Goal: Task Accomplishment & Management: Complete application form

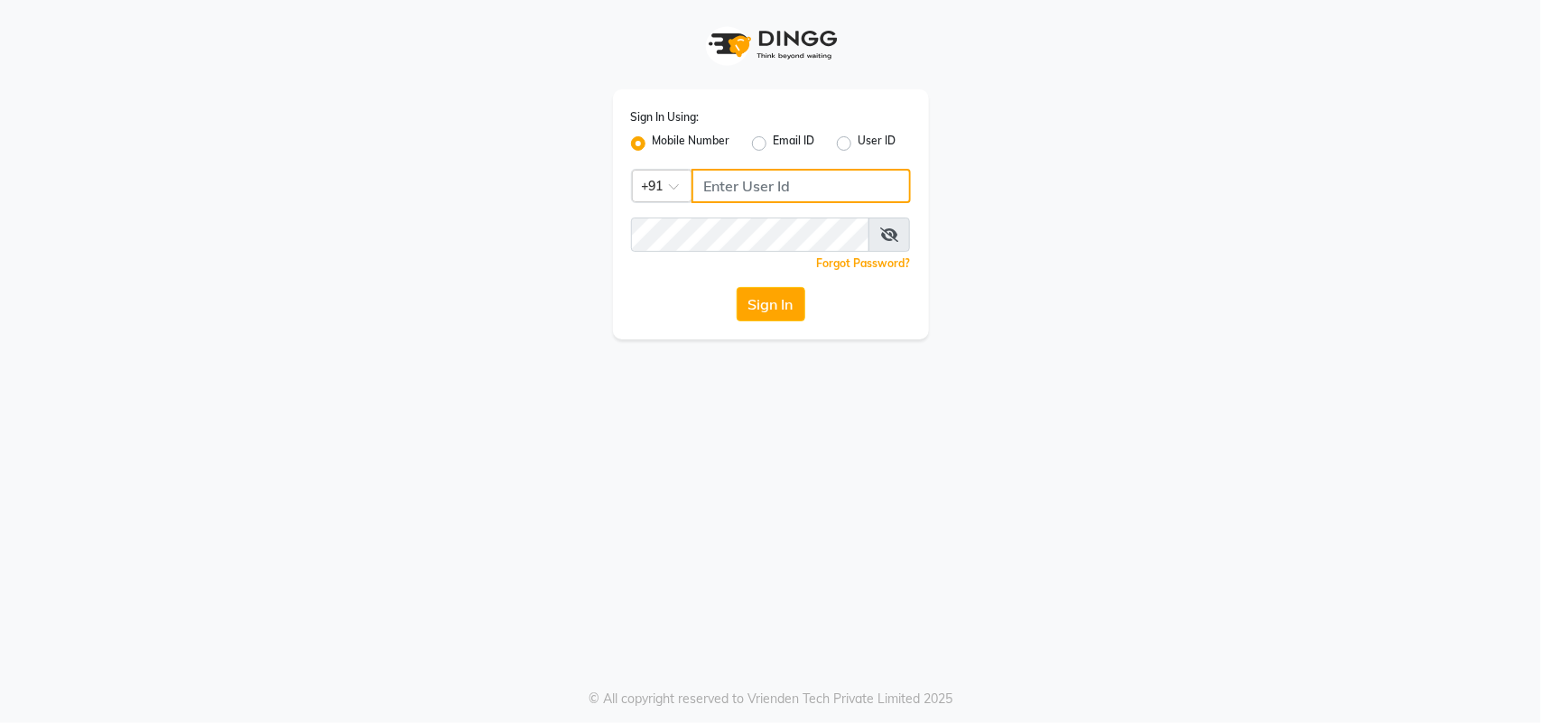
click at [742, 191] on input "Username" at bounding box center [801, 186] width 219 height 34
type input "9625476254"
click at [791, 302] on button "Sign In" at bounding box center [771, 304] width 69 height 34
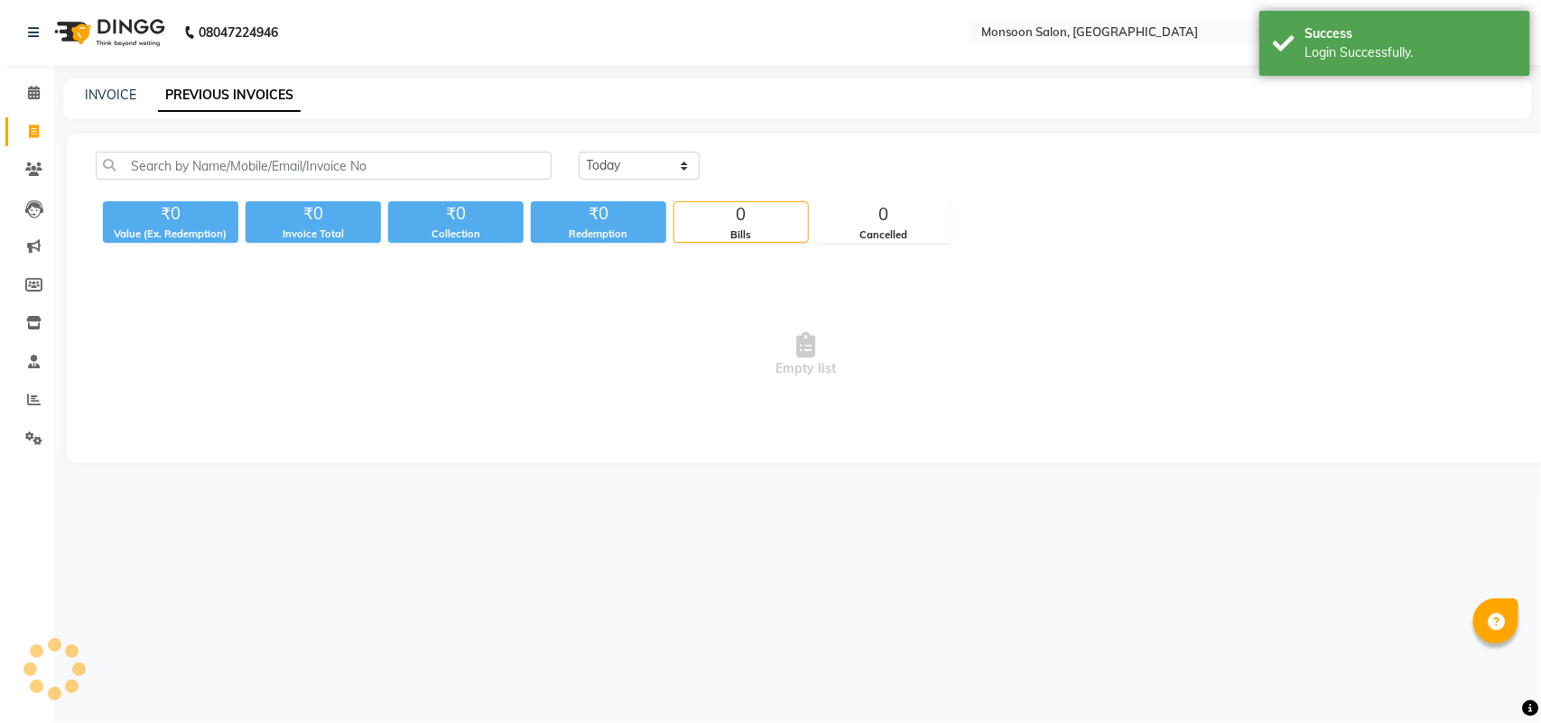
select select "en"
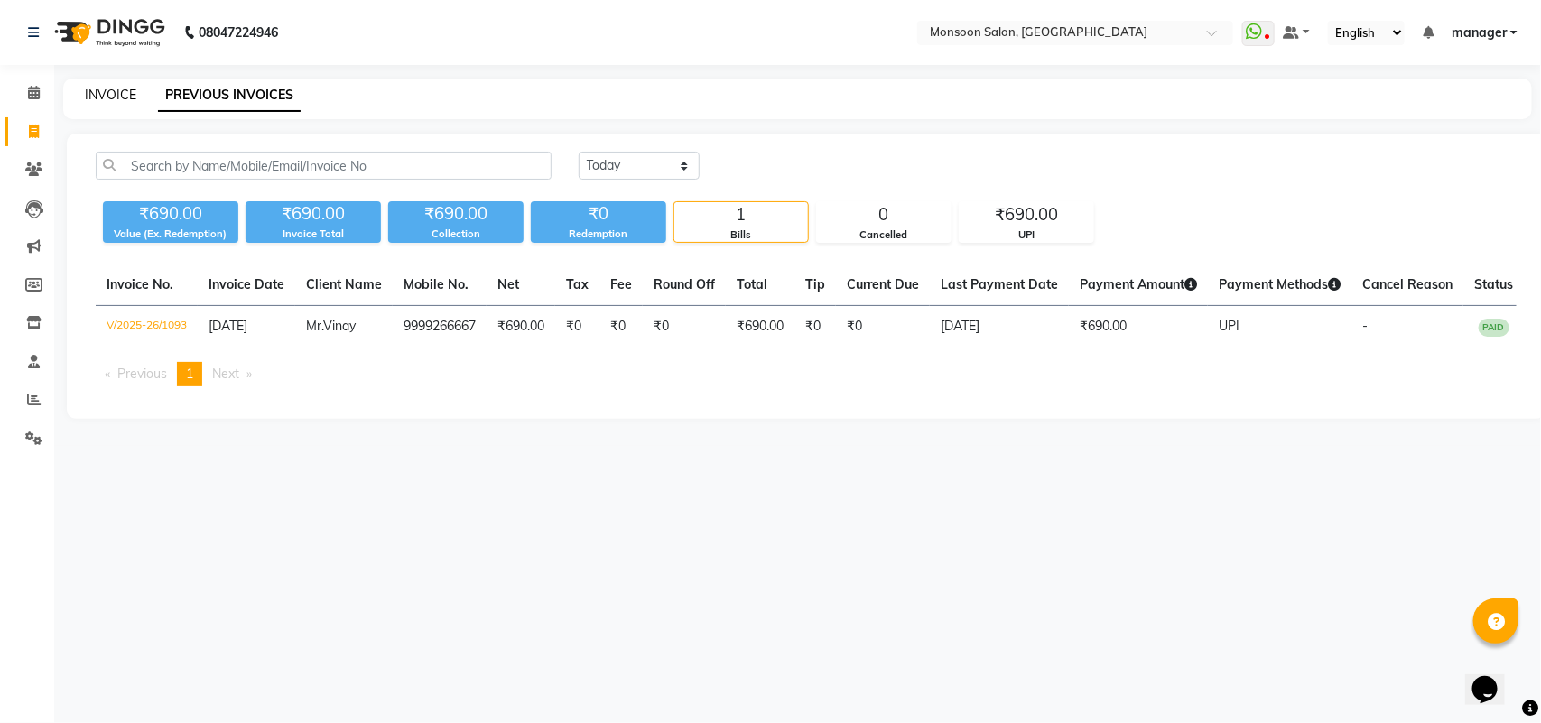
click at [117, 96] on link "INVOICE" at bounding box center [110, 95] width 51 height 16
select select "service"
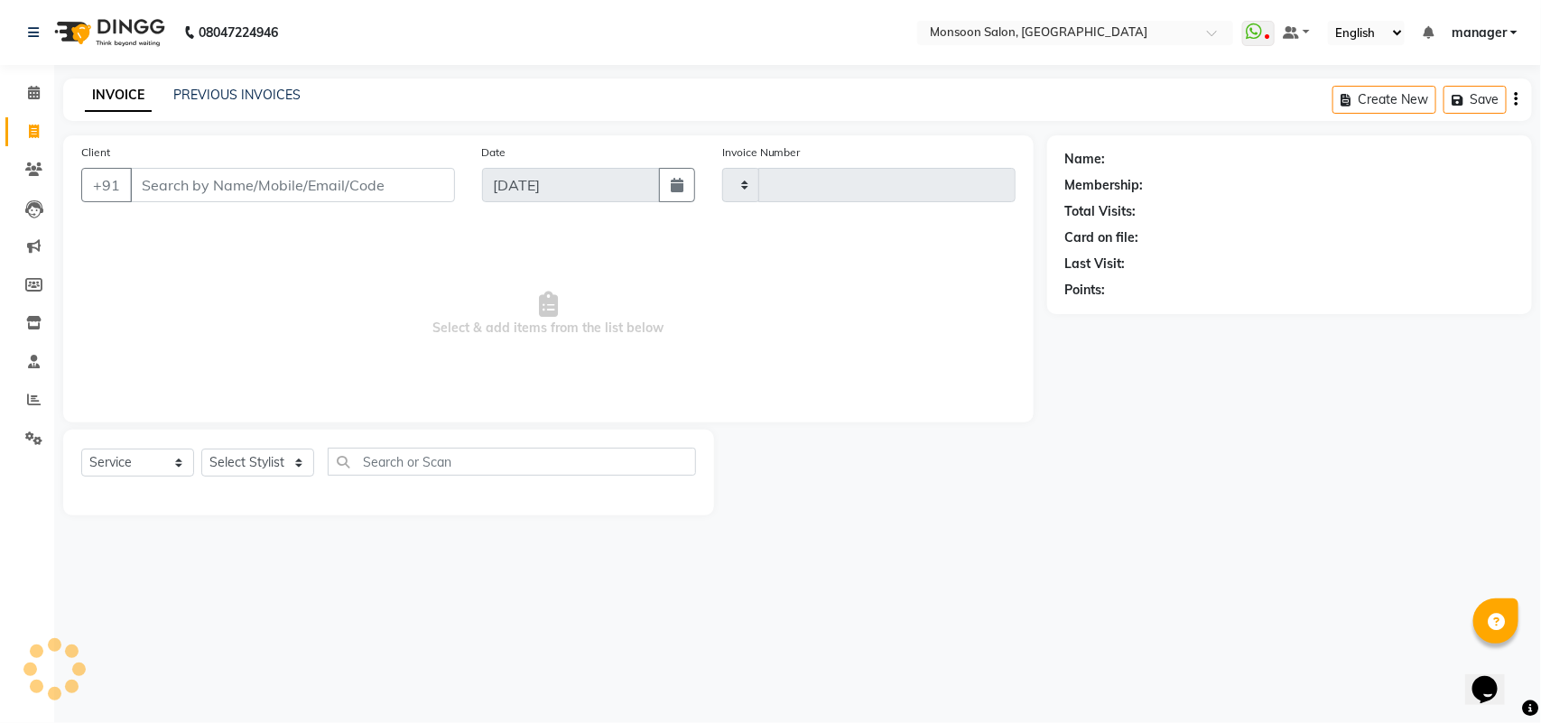
type input "1094"
select select "6471"
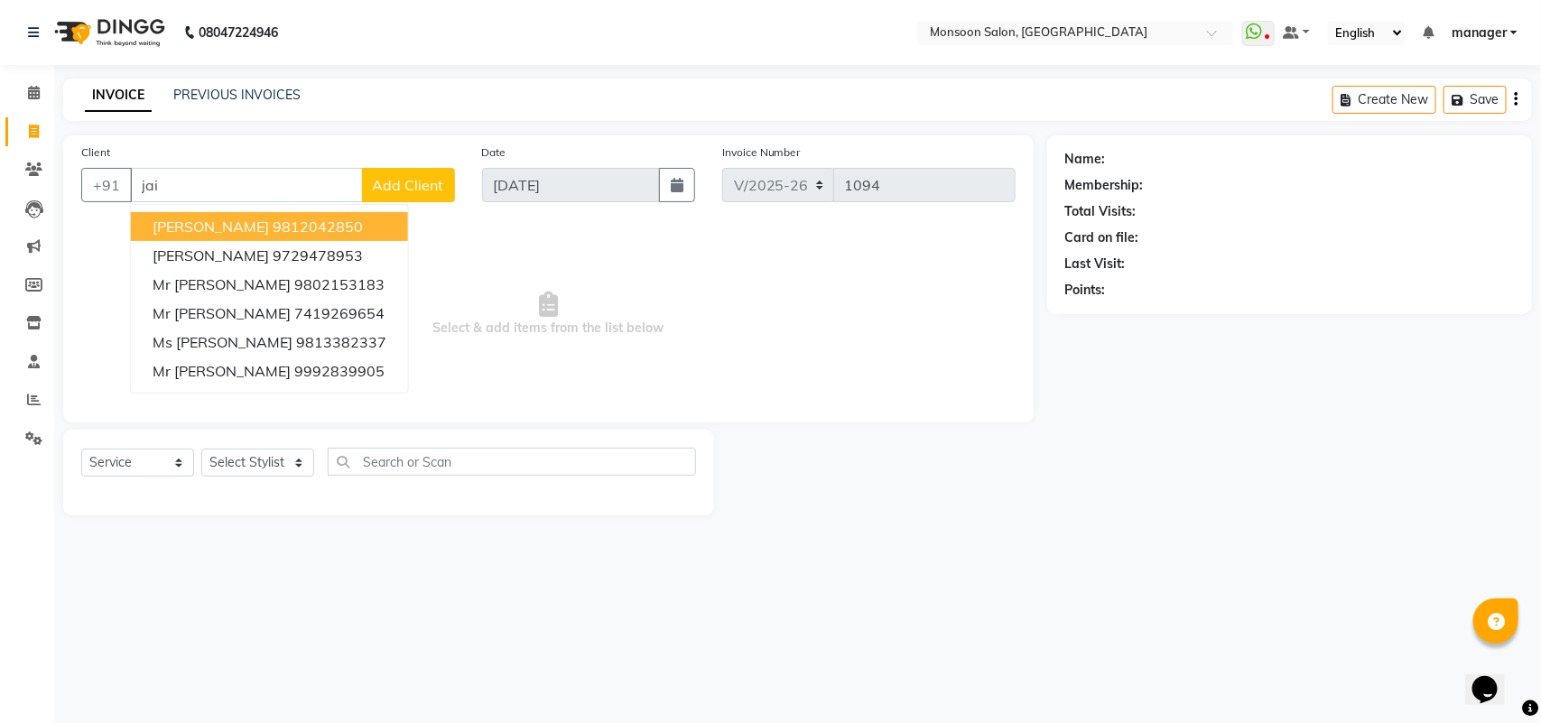
click at [210, 233] on span "[PERSON_NAME]" at bounding box center [211, 227] width 116 height 18
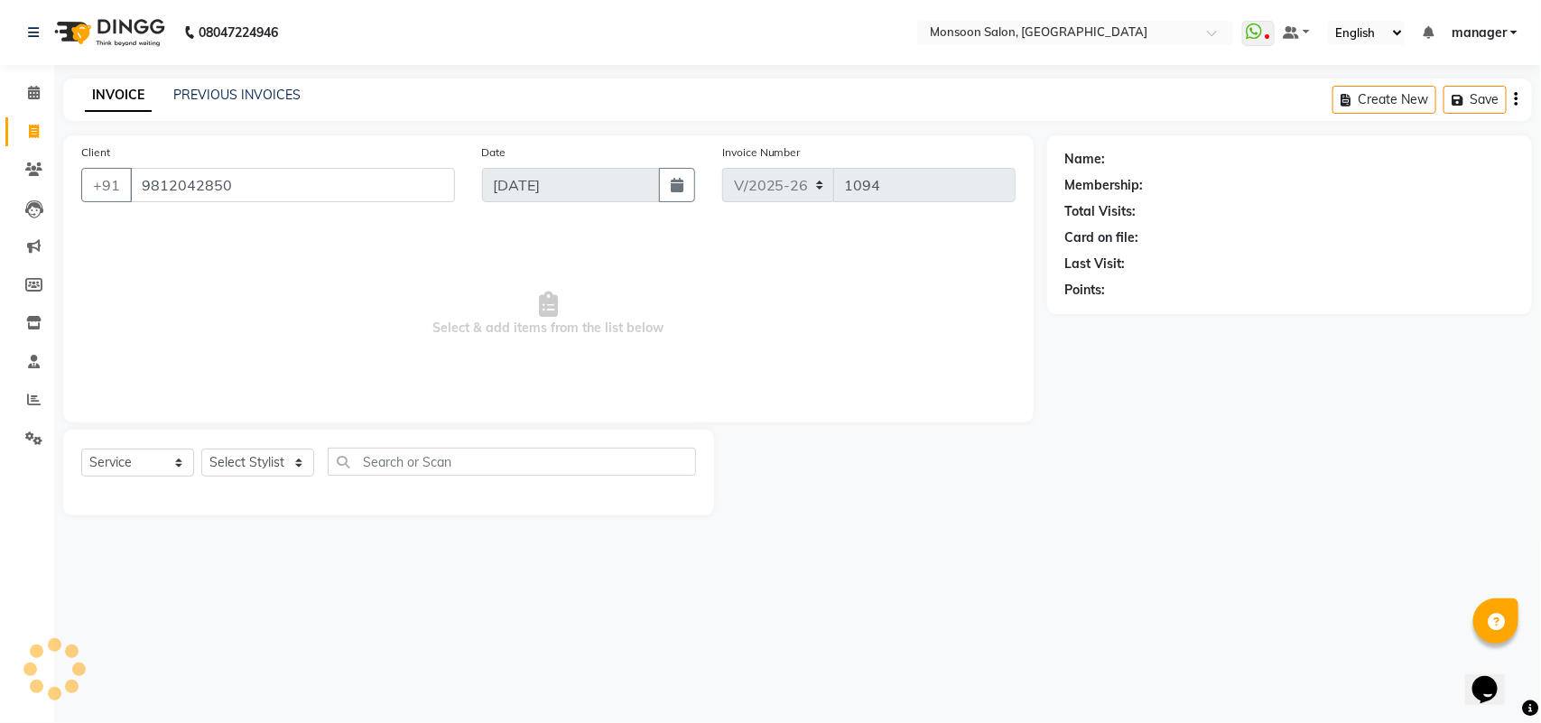
type input "9812042850"
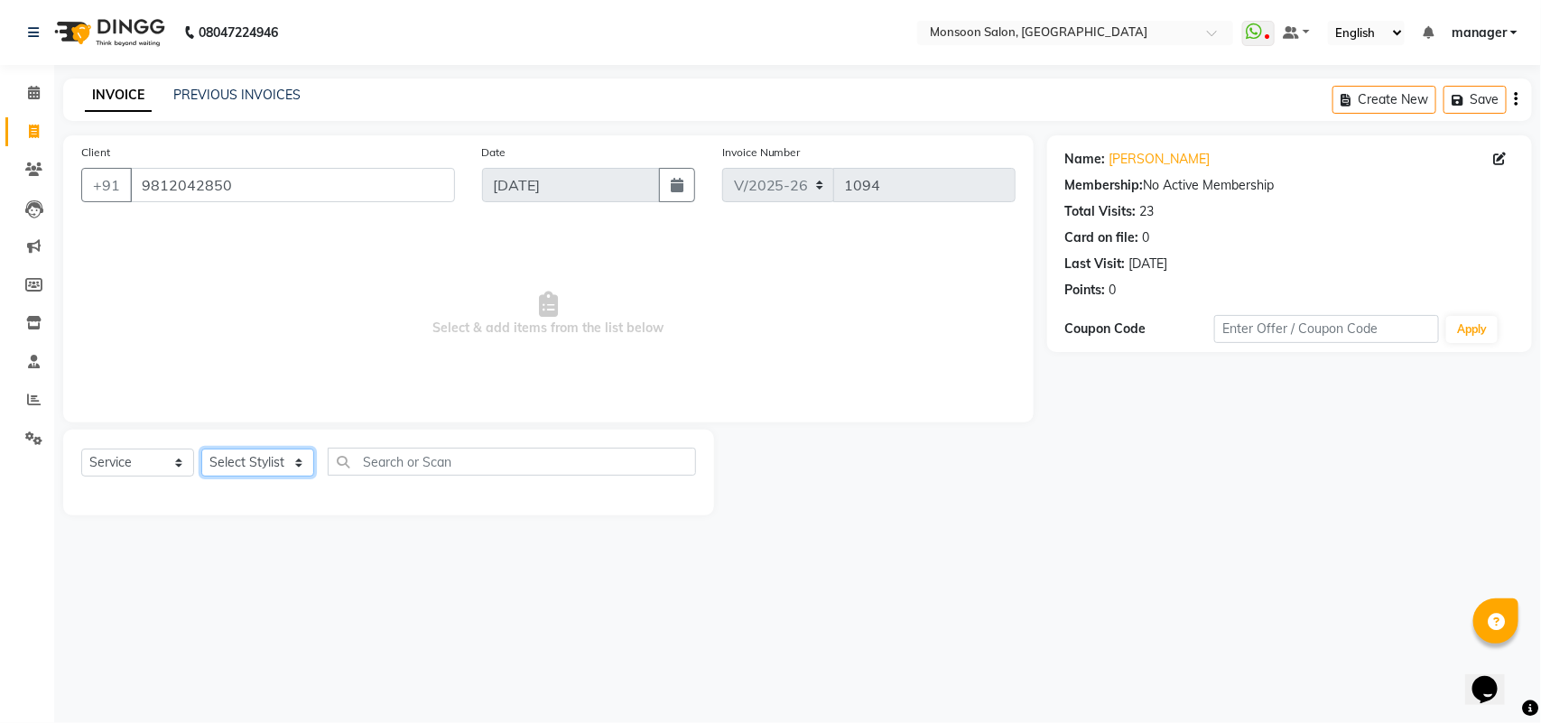
click at [251, 470] on select "Select Stylist [PERSON_NAME] [PERSON_NAME] manager [PERSON_NAME] [PERSON_NAME]" at bounding box center [257, 463] width 113 height 28
select select "68163"
click at [201, 449] on select "Select Stylist [PERSON_NAME] [PERSON_NAME] manager [PERSON_NAME] [PERSON_NAME]" at bounding box center [257, 463] width 113 height 28
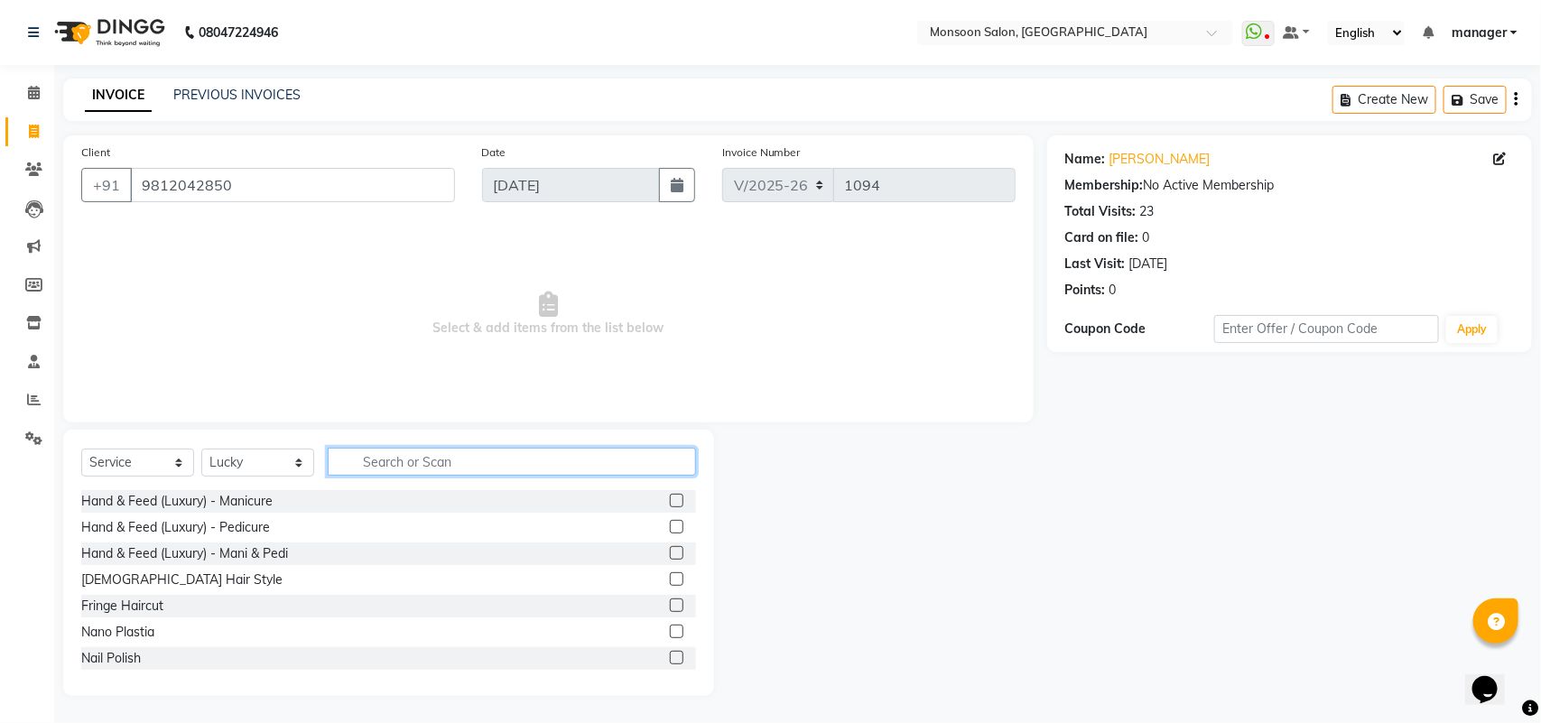
click at [403, 457] on input "text" at bounding box center [512, 462] width 368 height 28
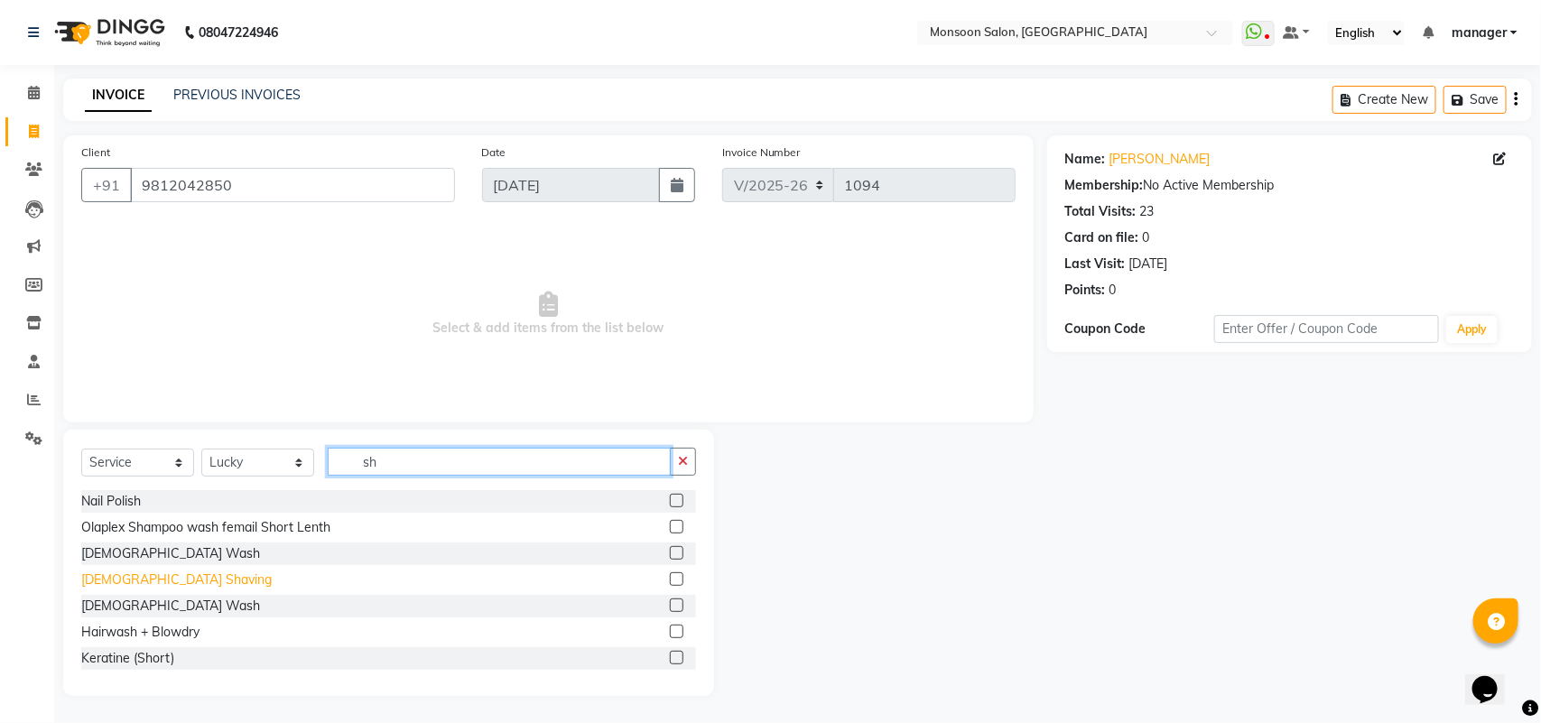
type input "sh"
click at [98, 587] on div "[DEMOGRAPHIC_DATA] Shaving" at bounding box center [176, 580] width 191 height 19
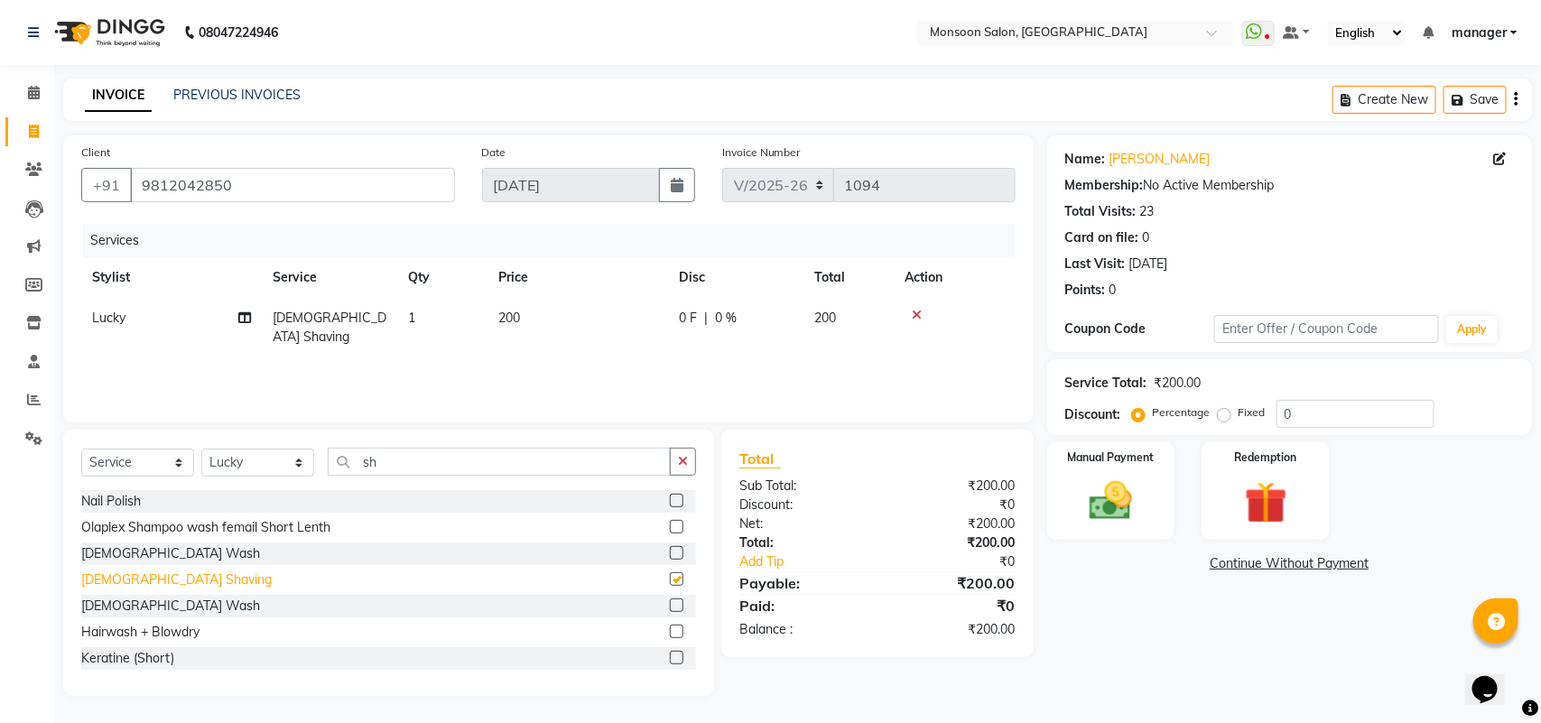
checkbox input "false"
click at [1301, 417] on input "0" at bounding box center [1356, 414] width 158 height 28
type input "050"
click at [1112, 486] on img at bounding box center [1110, 501] width 71 height 51
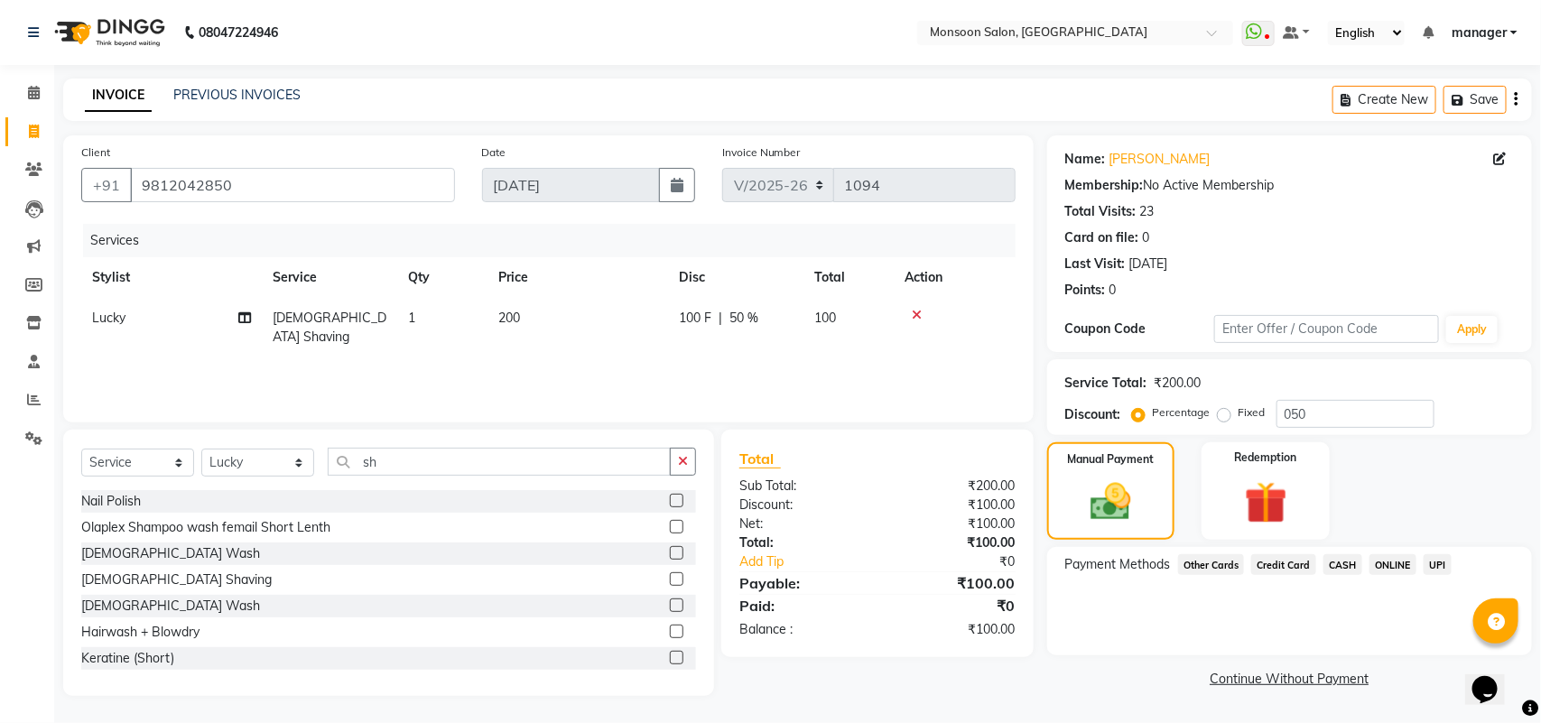
click at [1338, 560] on span "CASH" at bounding box center [1343, 564] width 39 height 21
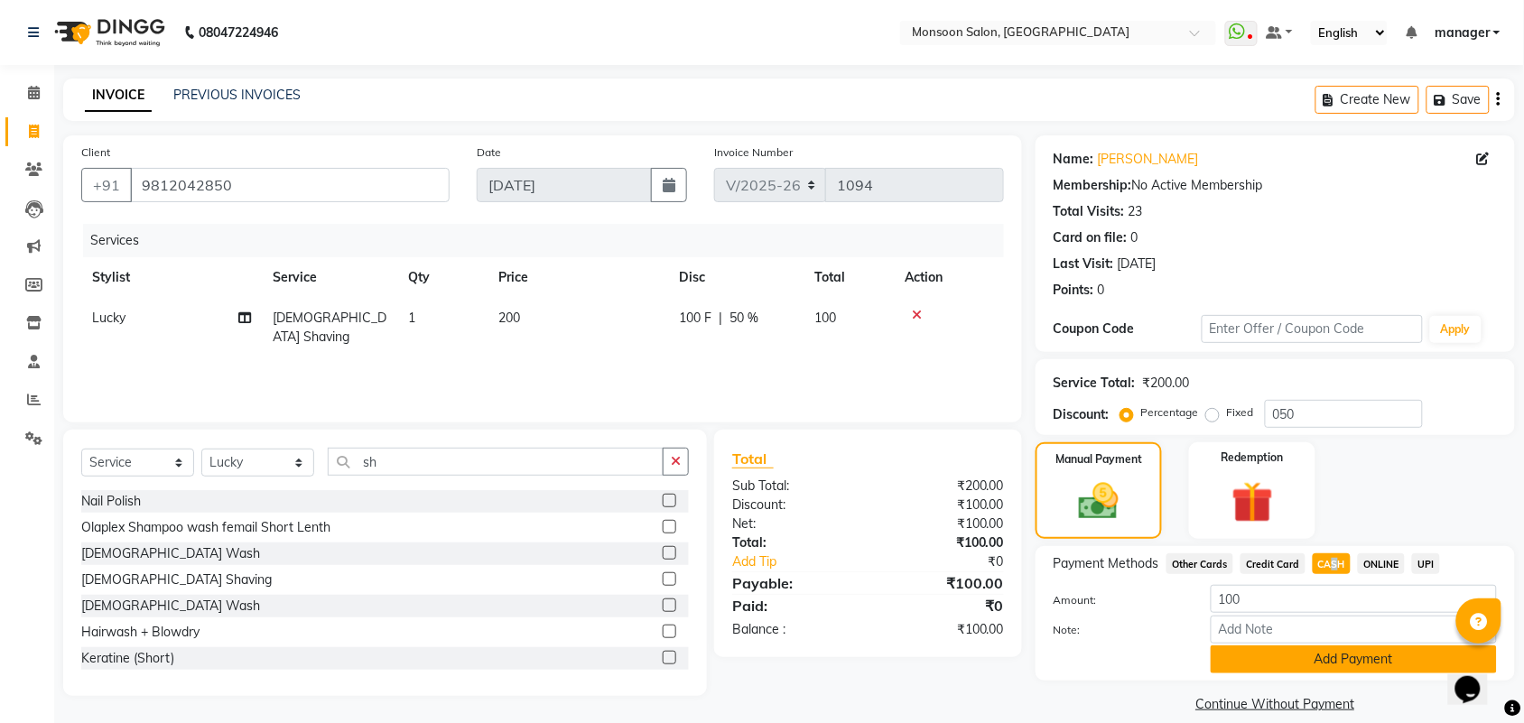
click at [1366, 650] on button "Add Payment" at bounding box center [1354, 660] width 286 height 28
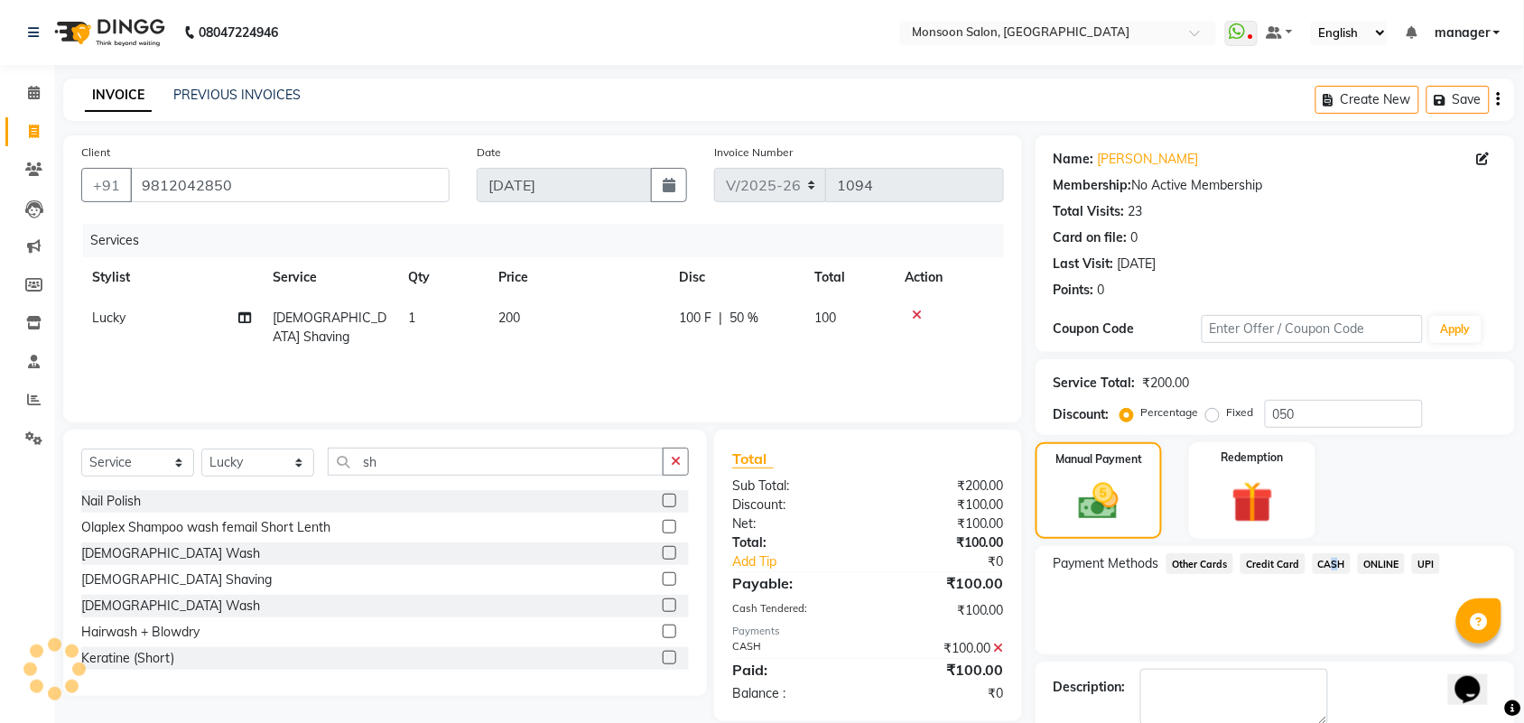
scroll to position [98, 0]
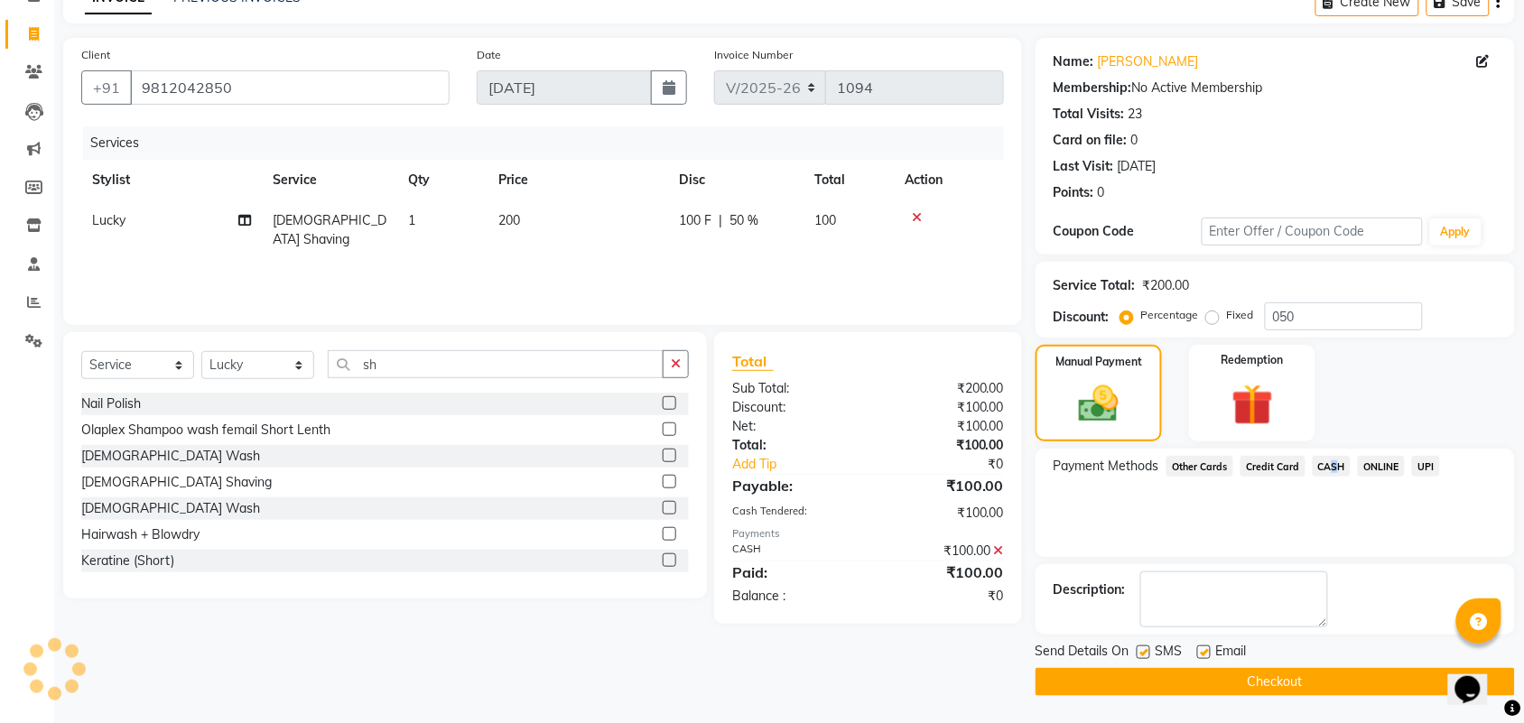
click at [1276, 683] on button "Checkout" at bounding box center [1275, 682] width 479 height 28
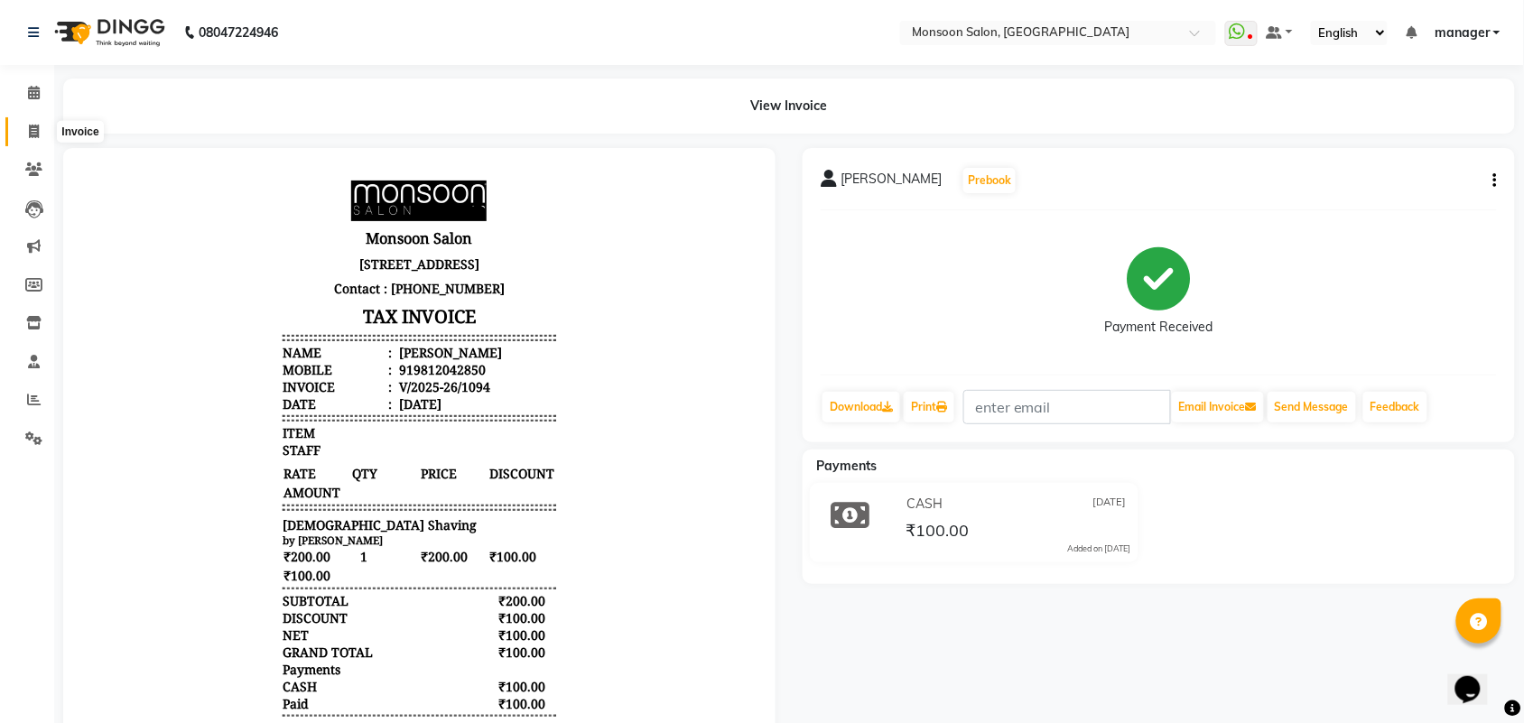
click at [37, 129] on icon at bounding box center [34, 132] width 10 height 14
select select "service"
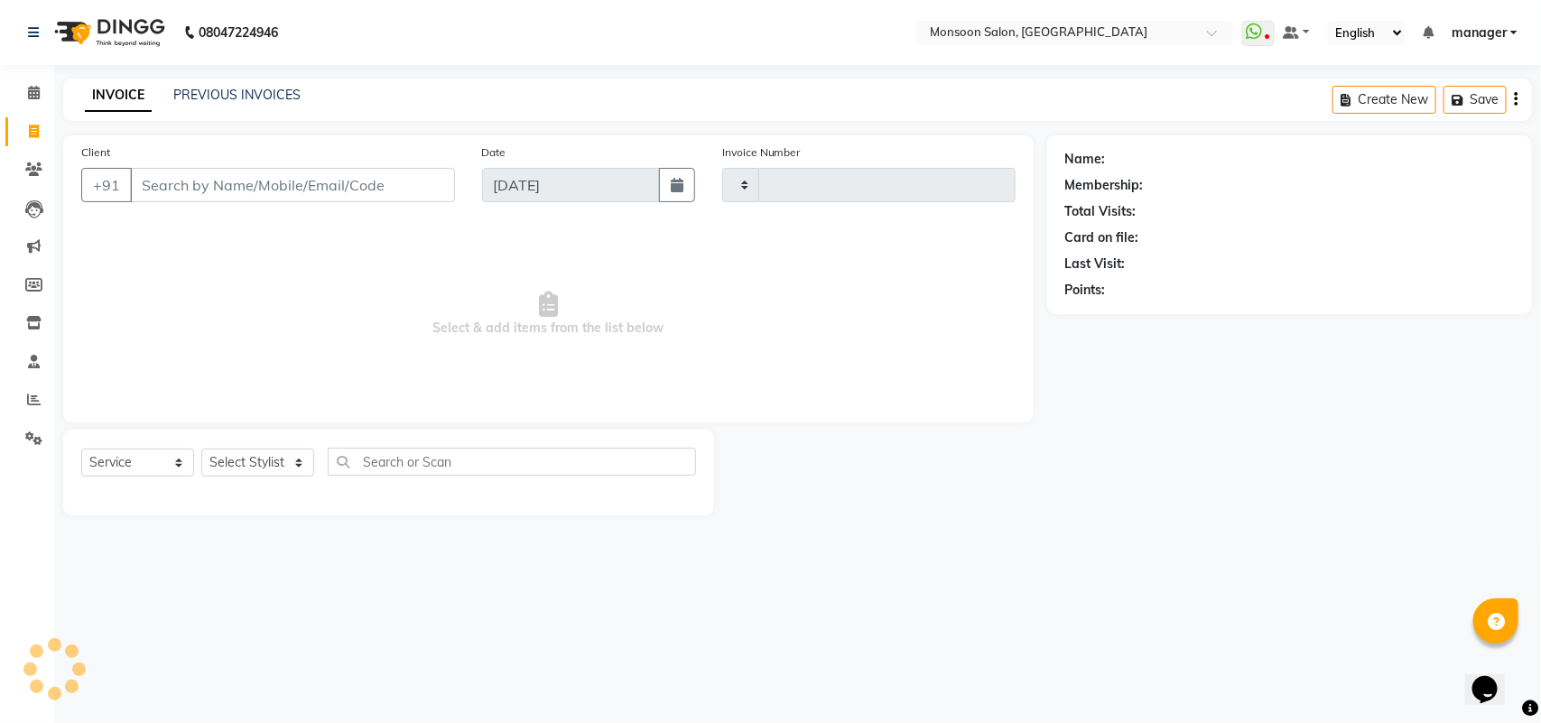
type input "1095"
select select "6471"
click at [232, 93] on link "PREVIOUS INVOICES" at bounding box center [236, 95] width 127 height 16
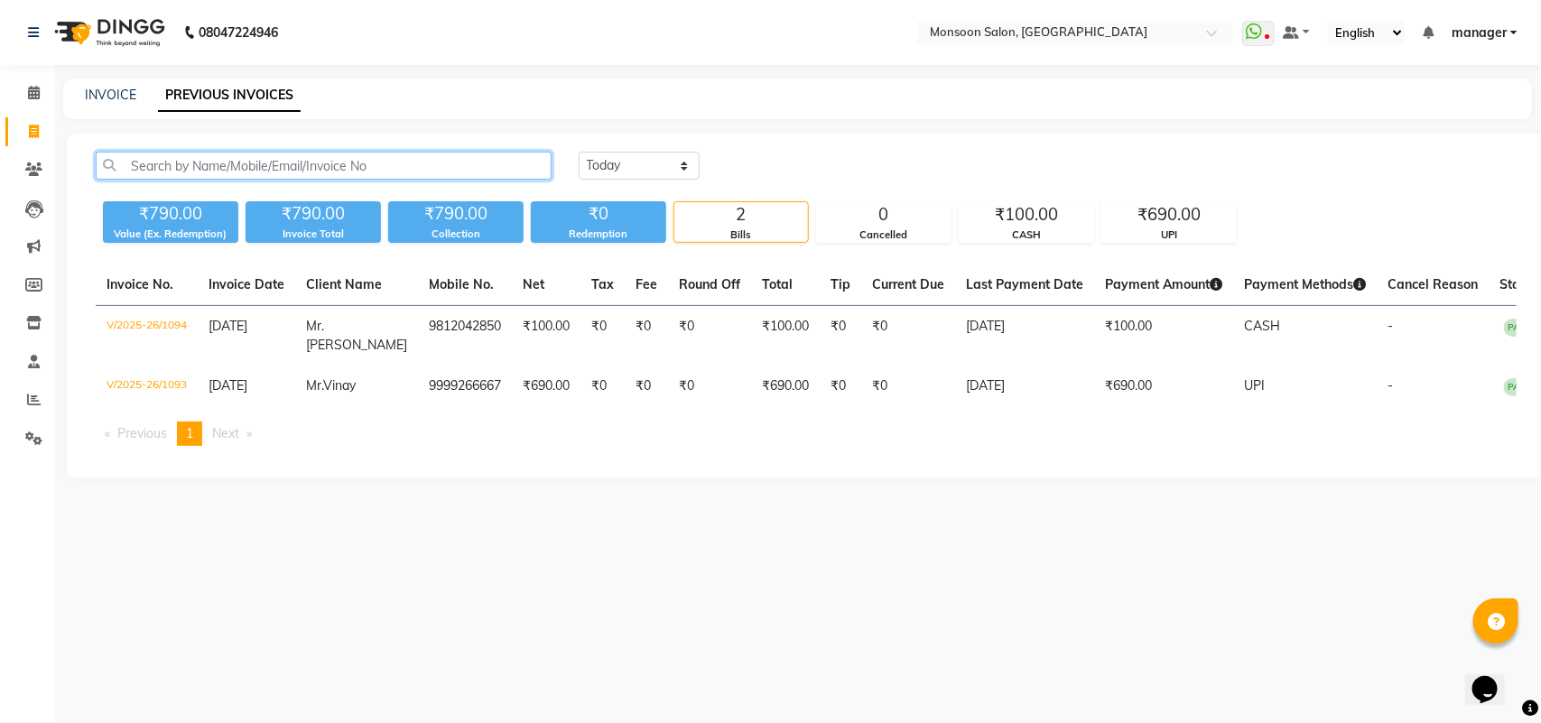
click at [172, 169] on input "text" at bounding box center [324, 166] width 456 height 28
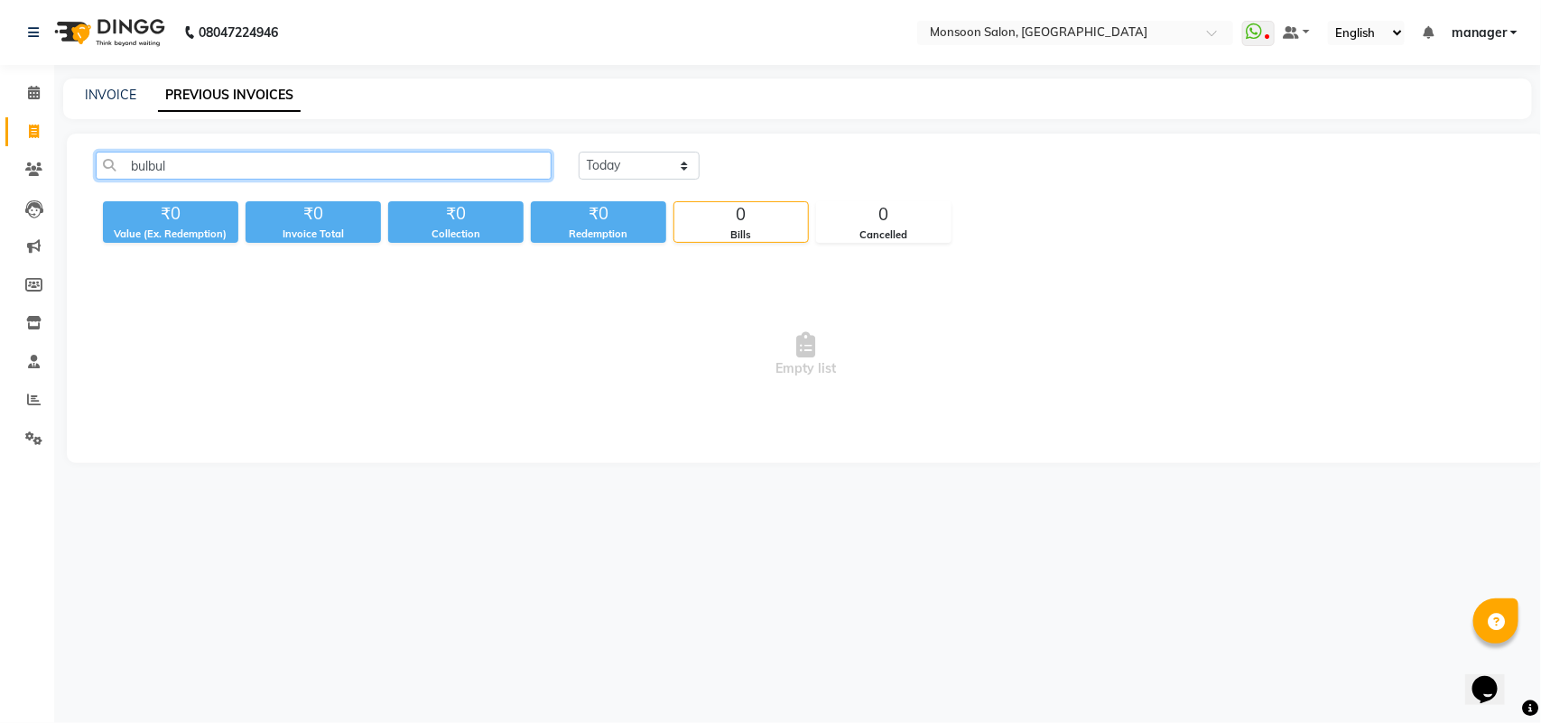
type input "bulbul"
click at [313, 322] on span "Empty list" at bounding box center [806, 355] width 1421 height 181
click at [183, 165] on input "bulbul" at bounding box center [324, 166] width 456 height 28
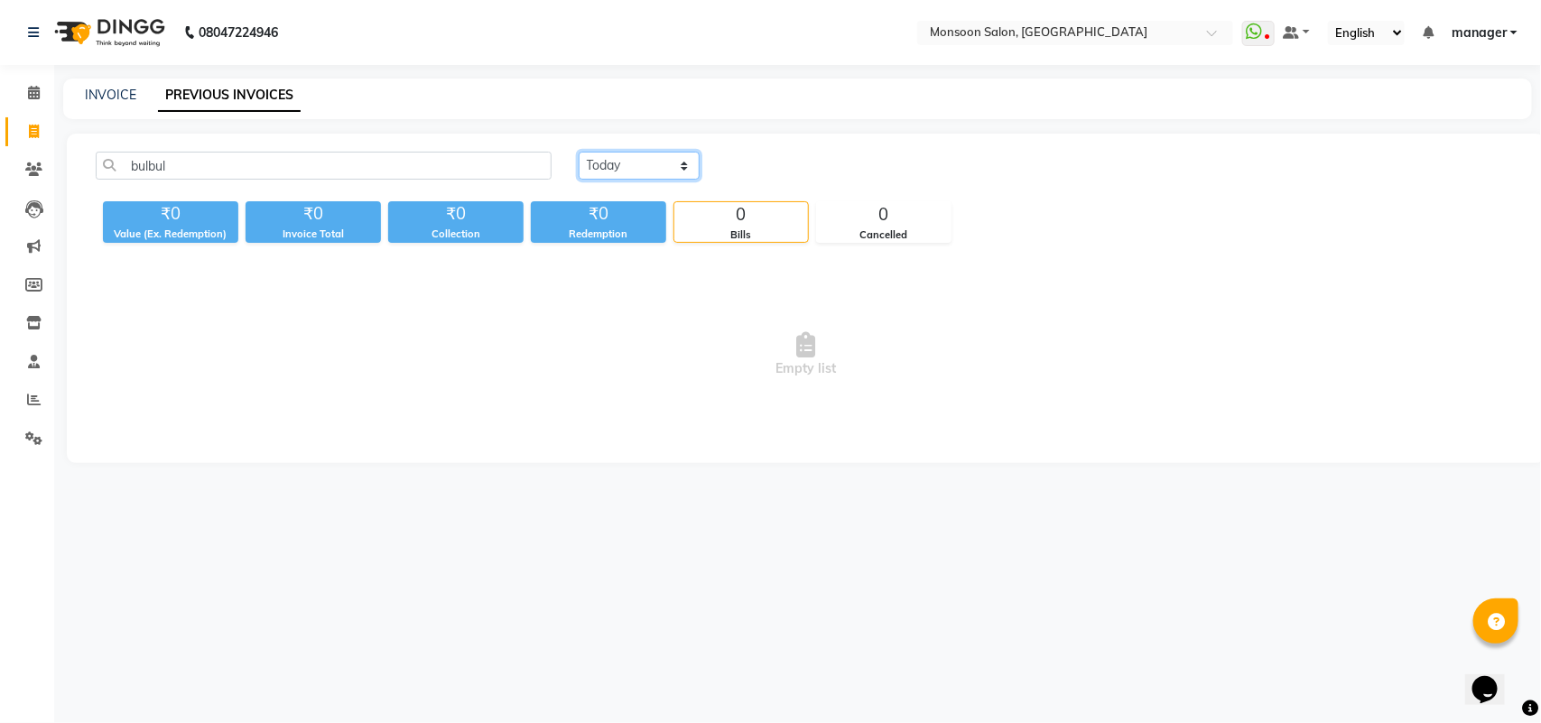
click at [688, 167] on select "[DATE] [DATE] Custom Range" at bounding box center [639, 166] width 121 height 28
select select "range"
click at [579, 152] on select "[DATE] [DATE] Custom Range" at bounding box center [639, 166] width 121 height 28
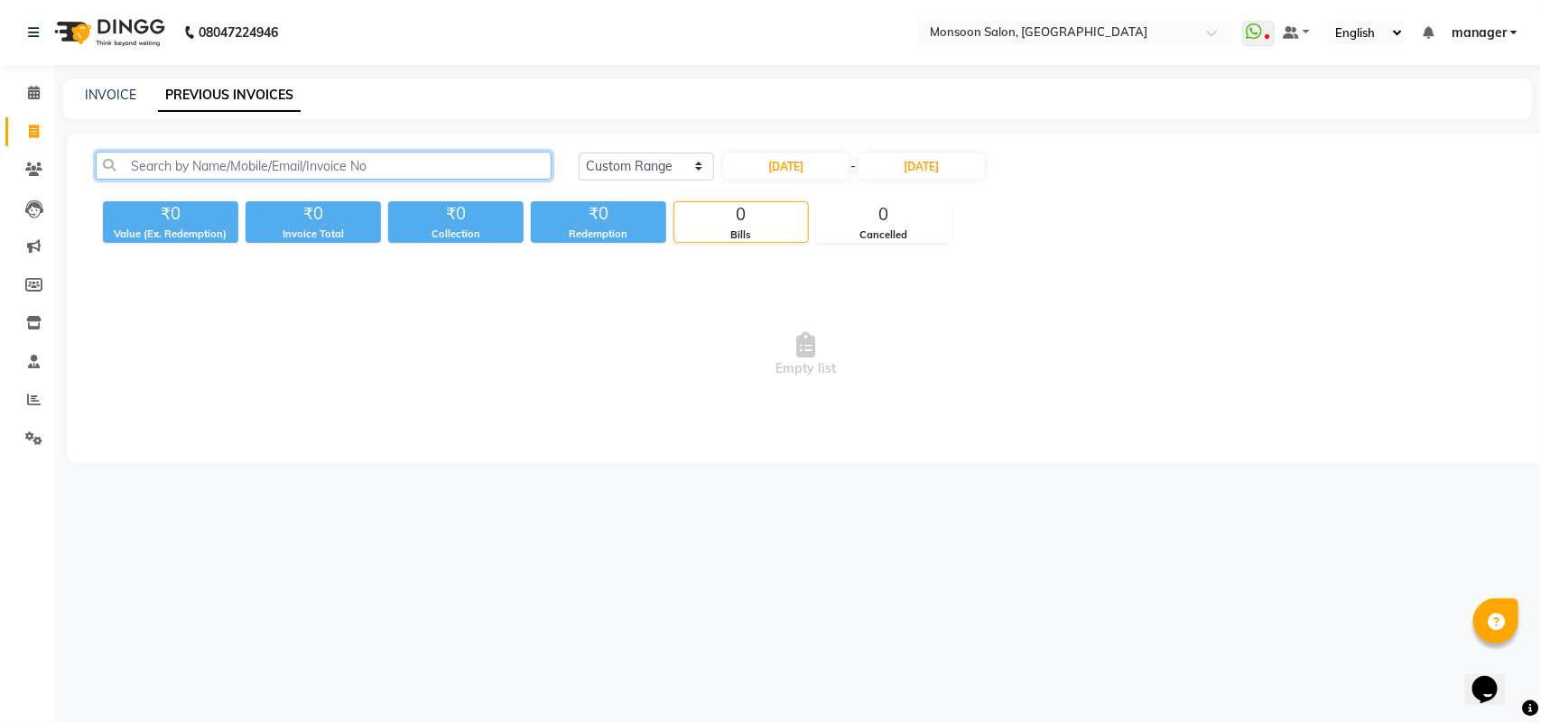
click at [140, 159] on input "text" at bounding box center [324, 166] width 456 height 28
type input "bulbul"
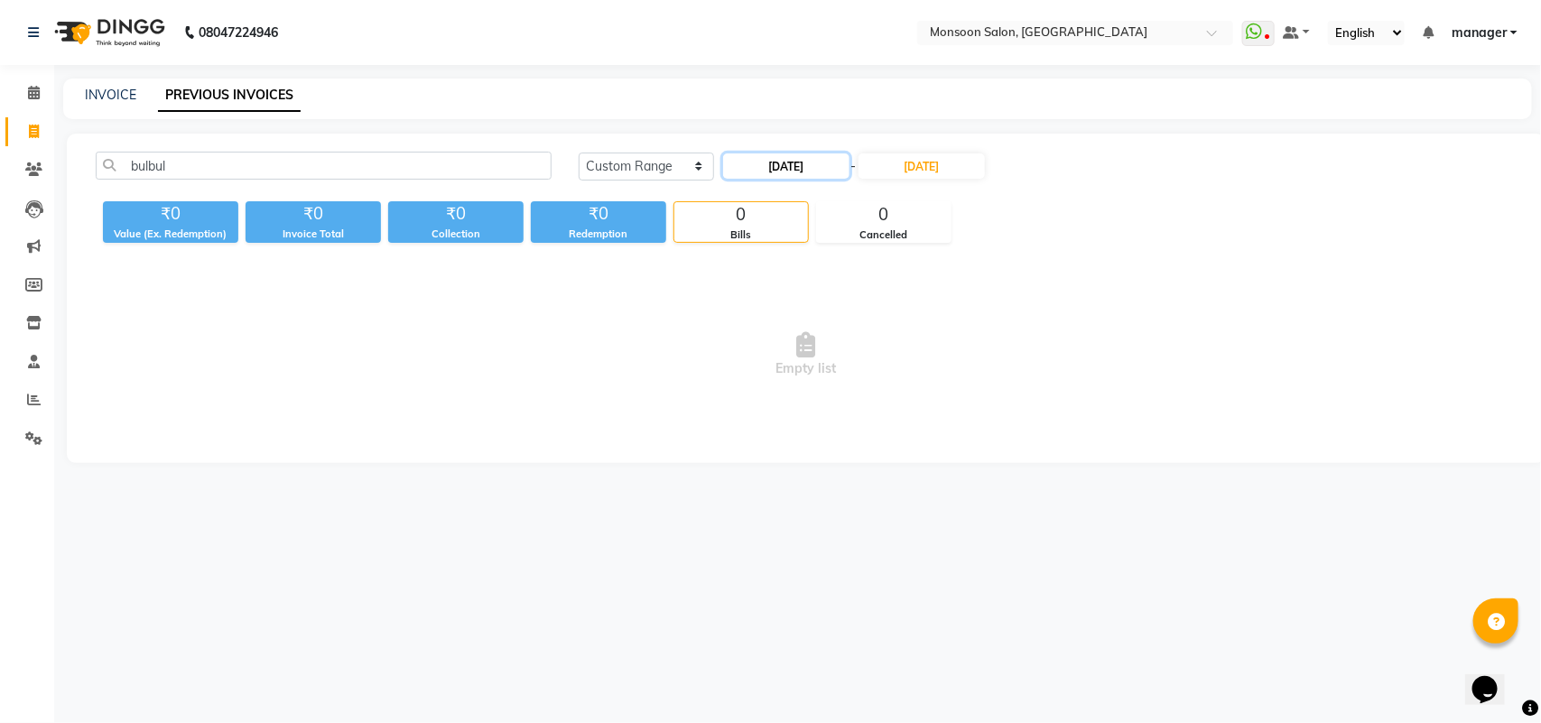
click at [840, 172] on input "[DATE]" at bounding box center [786, 165] width 126 height 25
select select "9"
select select "2025"
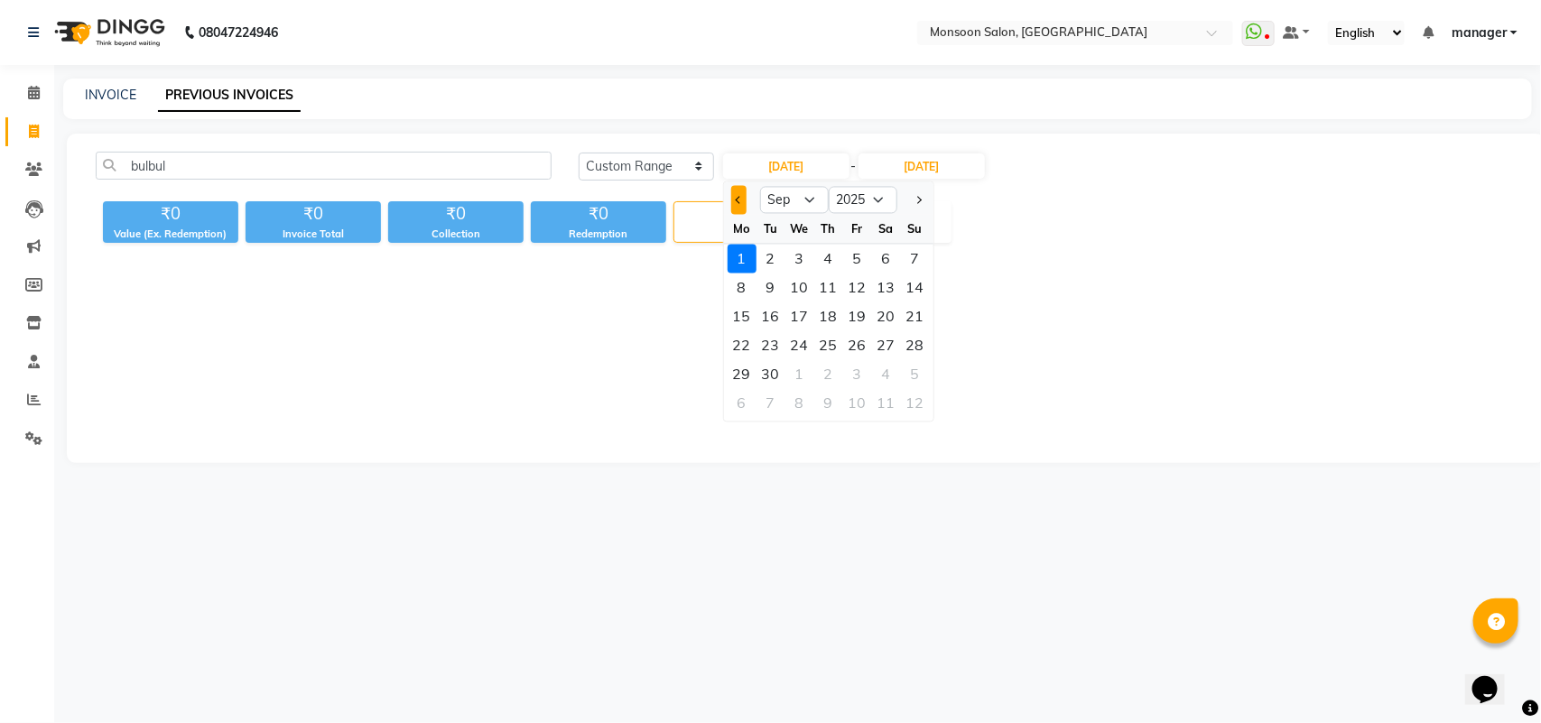
click at [737, 200] on button "Previous month" at bounding box center [738, 200] width 15 height 29
select select "8"
click at [860, 257] on div "1" at bounding box center [857, 259] width 29 height 29
type input "[DATE]"
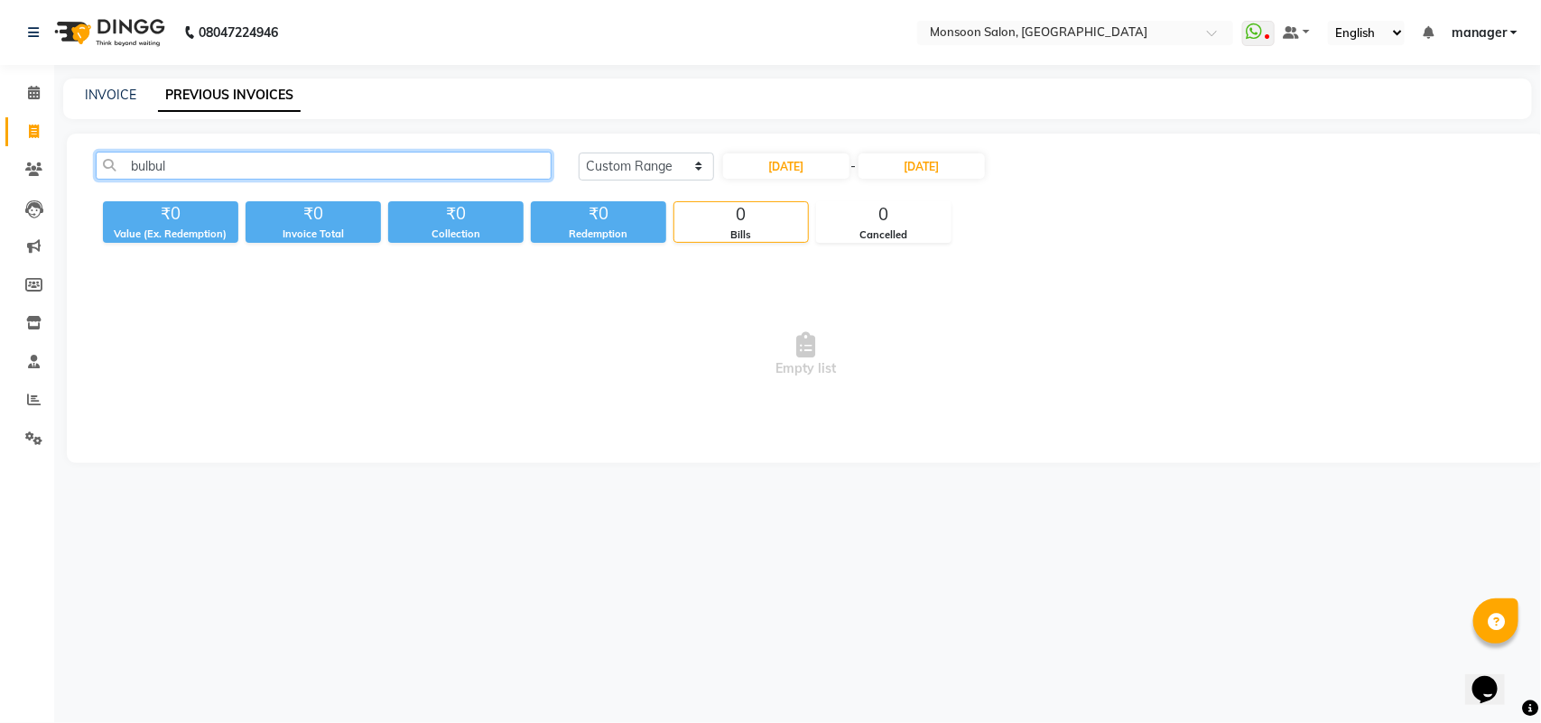
click at [206, 163] on input "bulbul" at bounding box center [324, 166] width 456 height 28
type input "b"
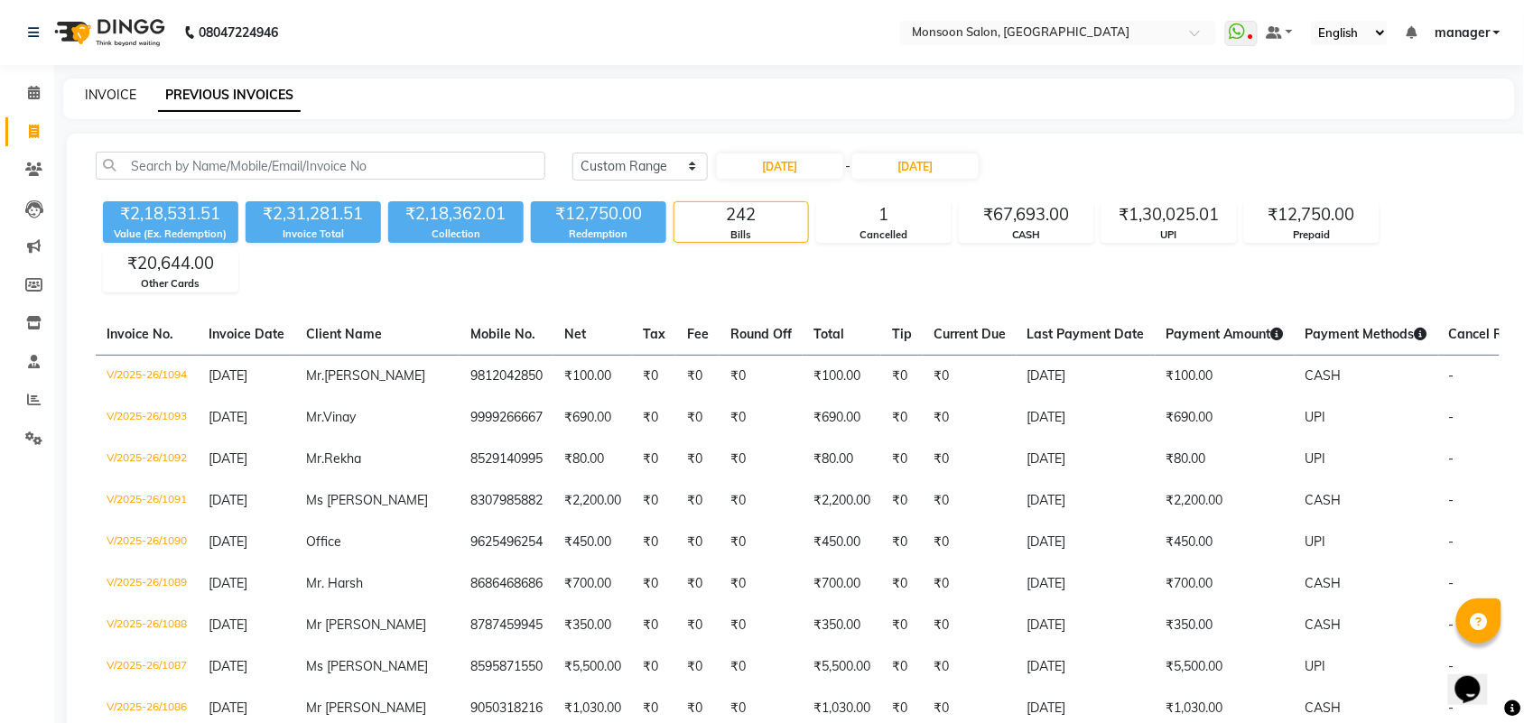
click at [124, 97] on link "INVOICE" at bounding box center [110, 95] width 51 height 16
select select "service"
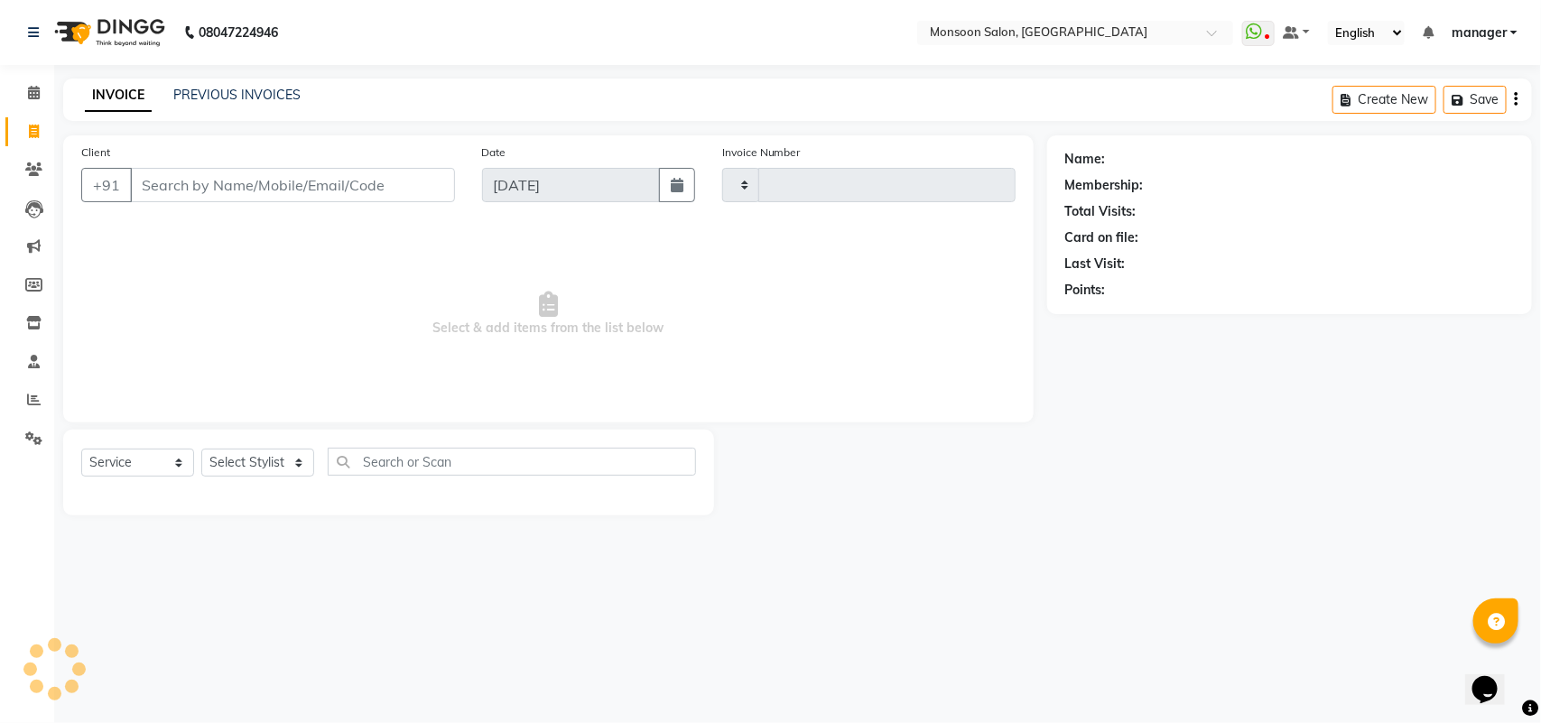
type input "1095"
select select "6471"
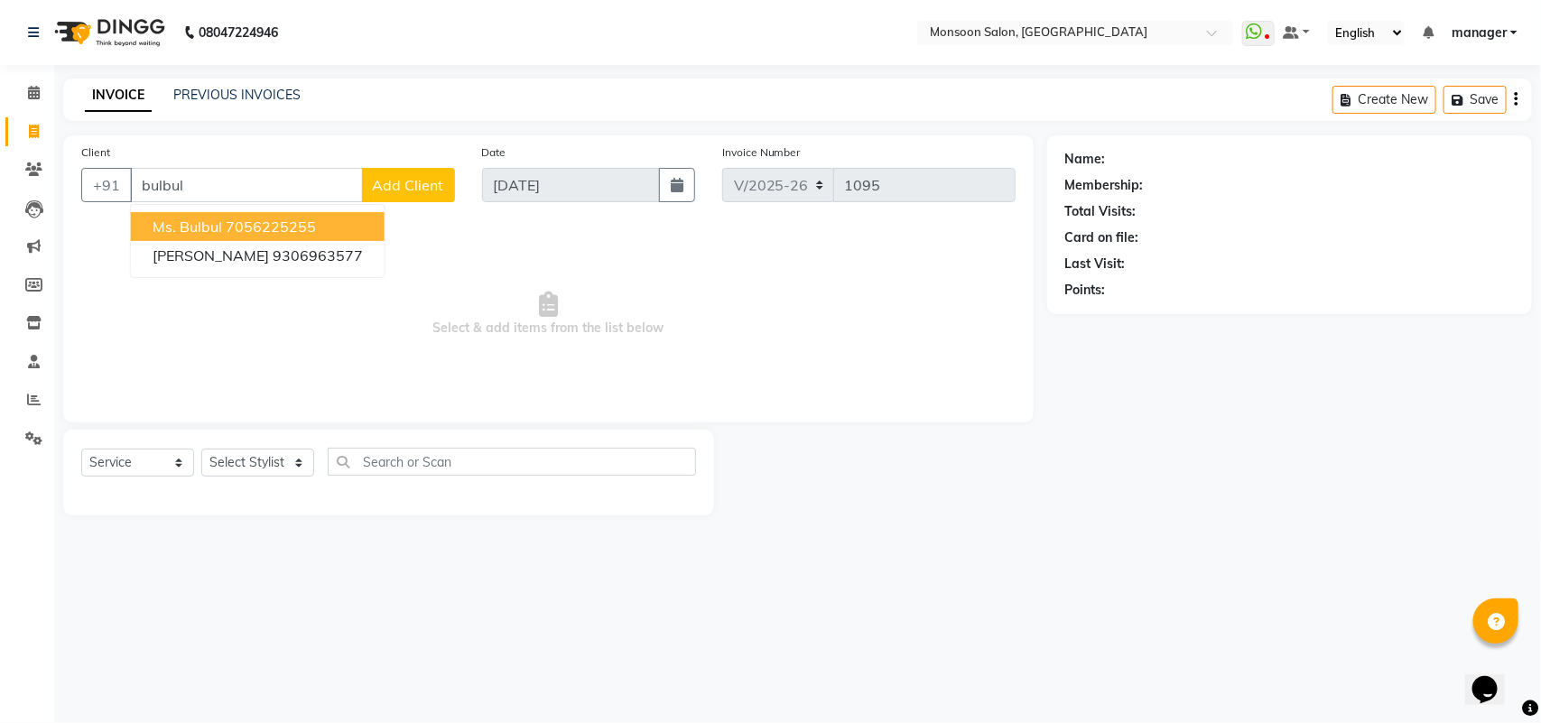
click at [183, 219] on span "Ms. Bulbul" at bounding box center [188, 227] width 70 height 18
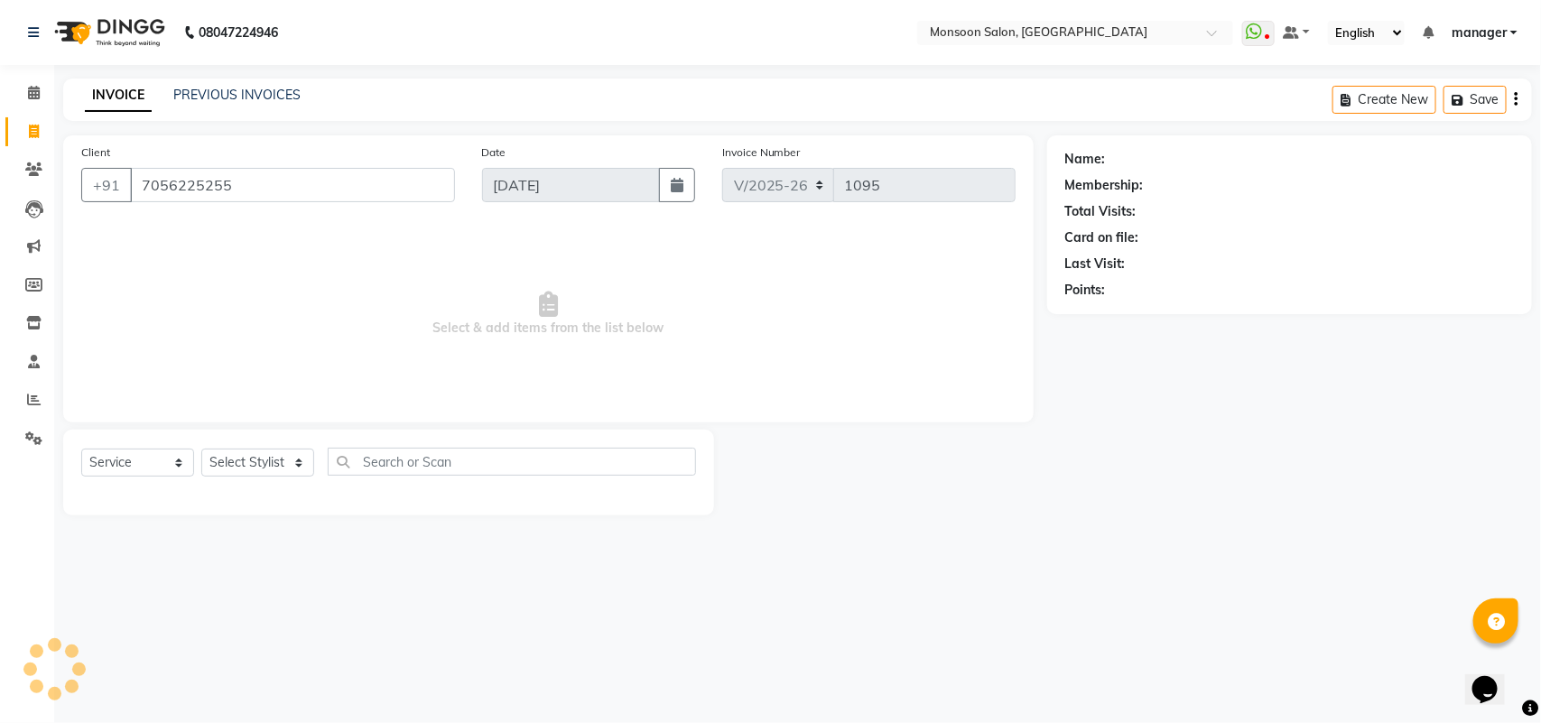
type input "7056225255"
click at [1147, 210] on div "Total Visits: 2" at bounding box center [1289, 211] width 449 height 19
click at [117, 96] on link "INVOICE" at bounding box center [118, 95] width 67 height 33
click at [32, 127] on icon at bounding box center [34, 132] width 10 height 14
select select "service"
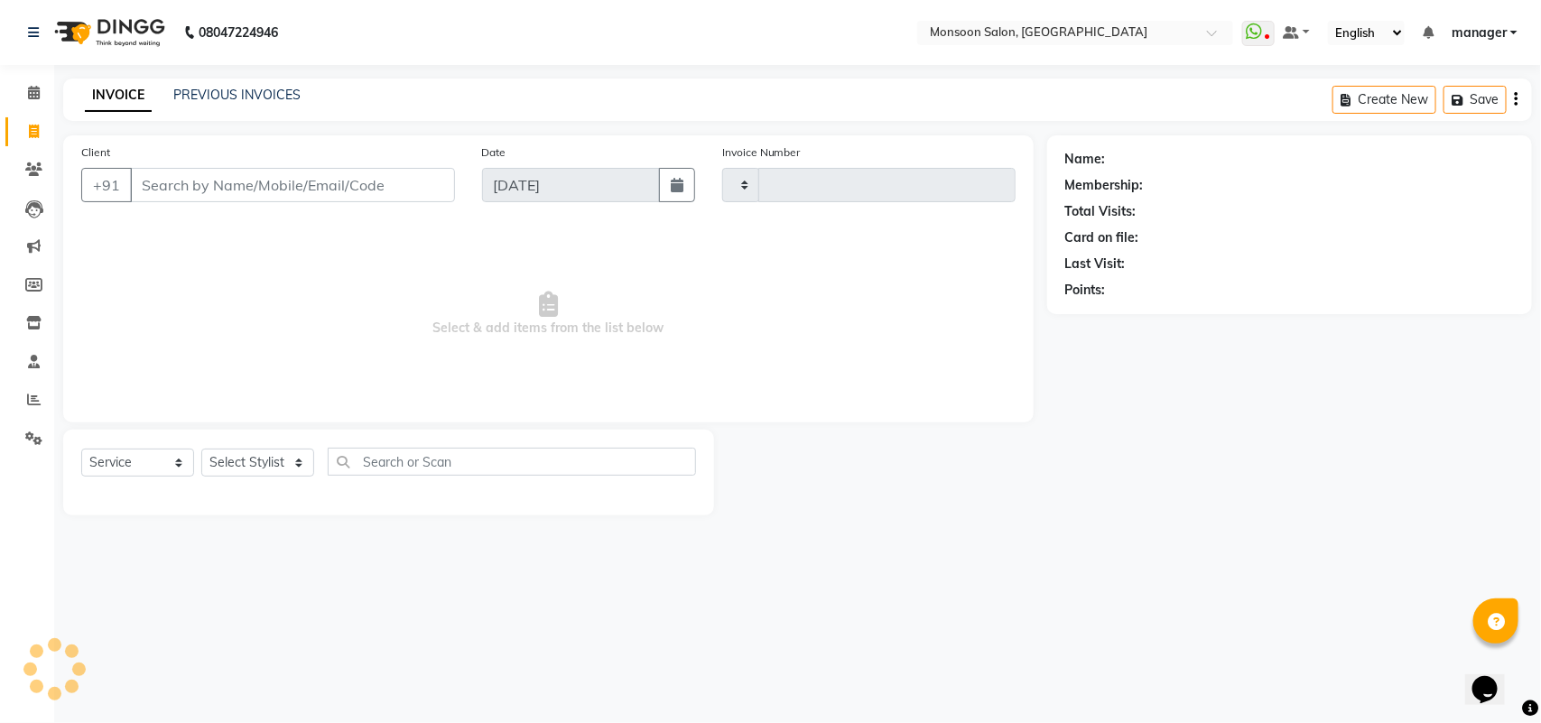
type input "1095"
select select "6471"
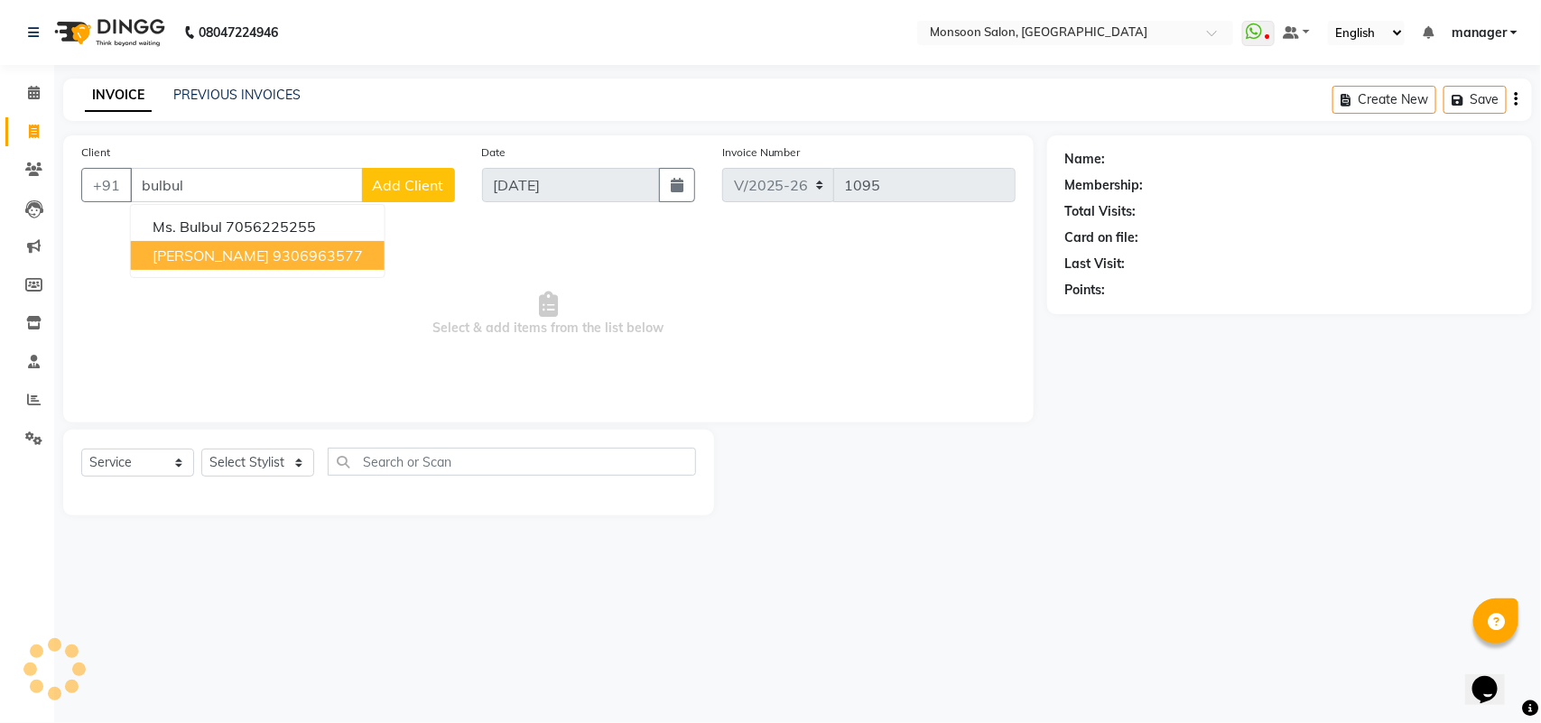
click at [286, 247] on ngb-highlight "9306963577" at bounding box center [318, 256] width 90 height 18
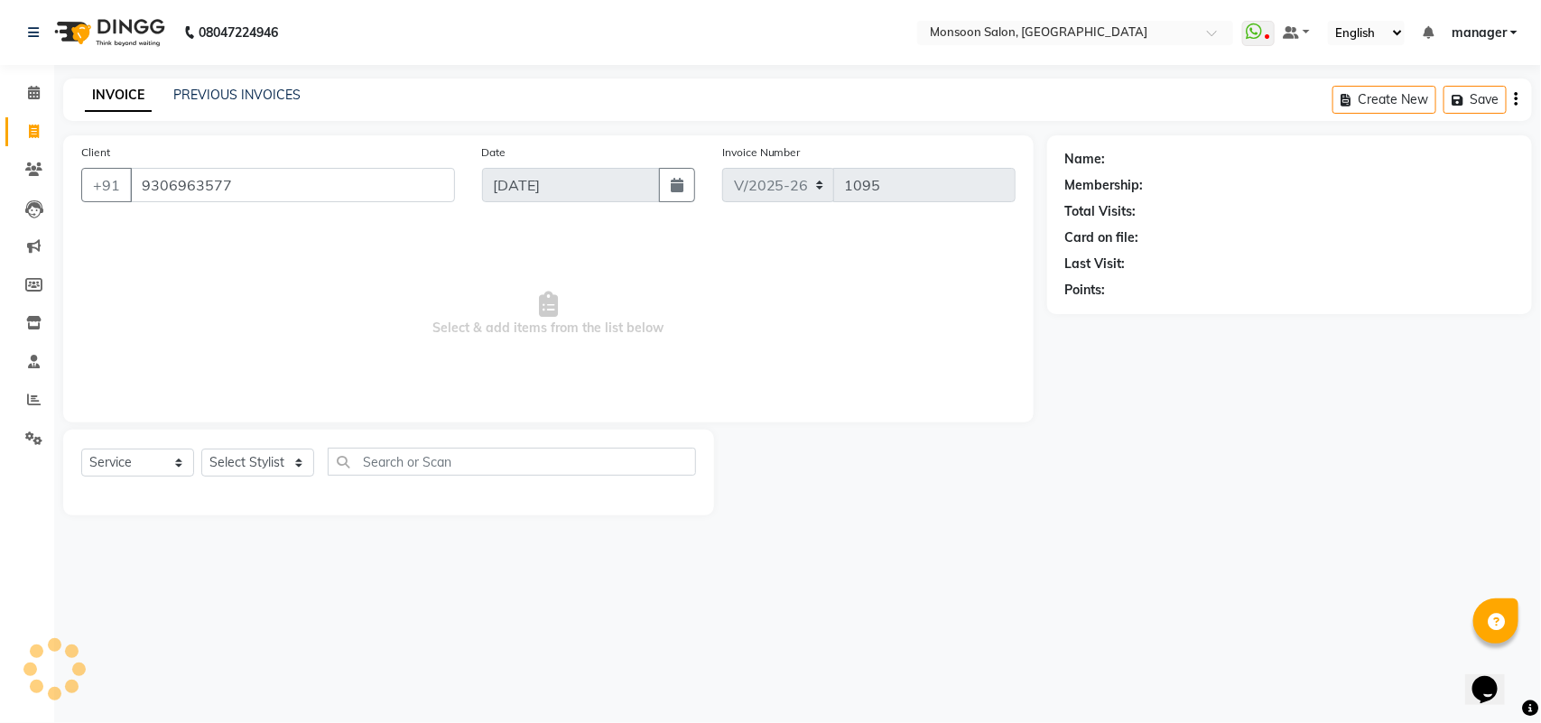
type input "9306963577"
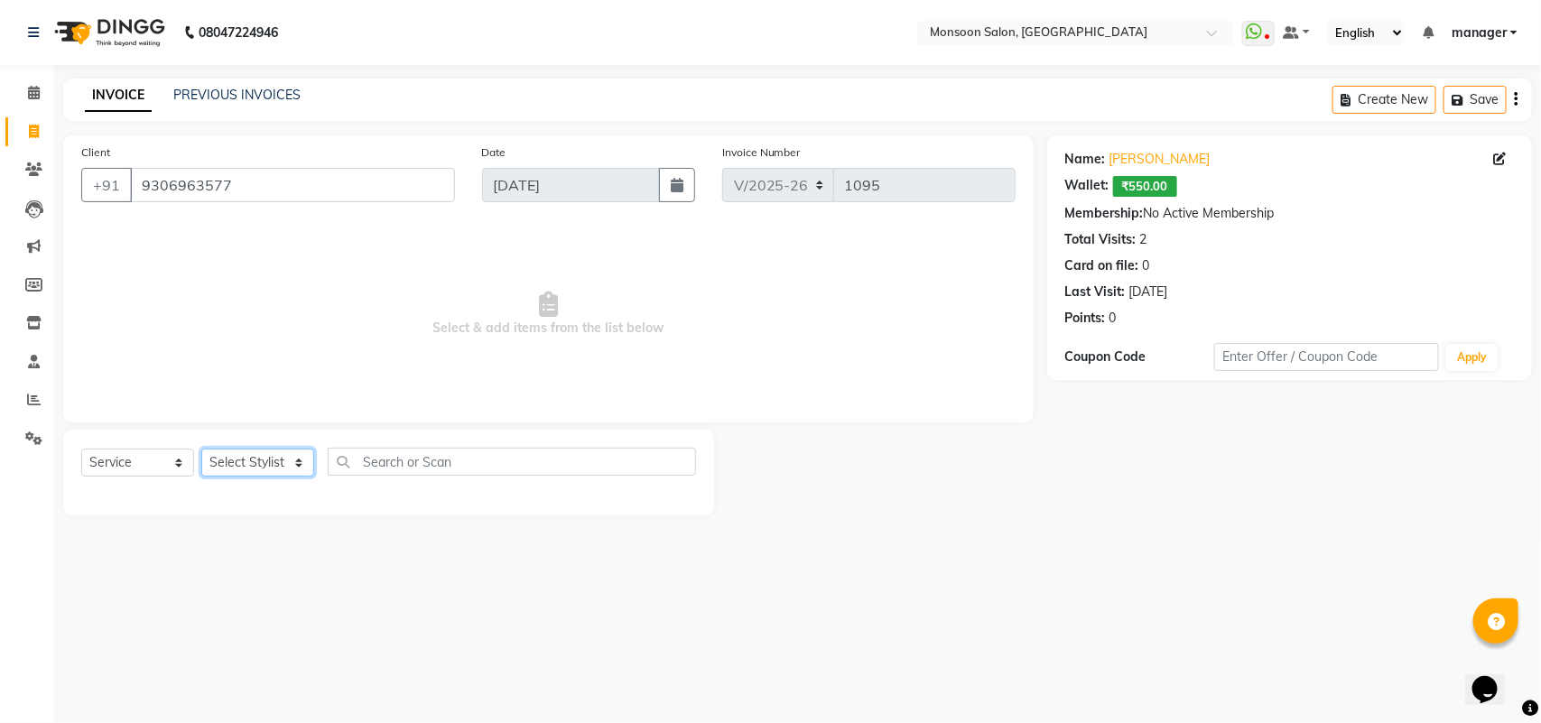
click at [259, 467] on select "Select Stylist [PERSON_NAME] [PERSON_NAME] manager [PERSON_NAME] [PERSON_NAME]" at bounding box center [257, 463] width 113 height 28
select select "67758"
click at [201, 449] on select "Select Stylist [PERSON_NAME] [PERSON_NAME] manager [PERSON_NAME] [PERSON_NAME]" at bounding box center [257, 463] width 113 height 28
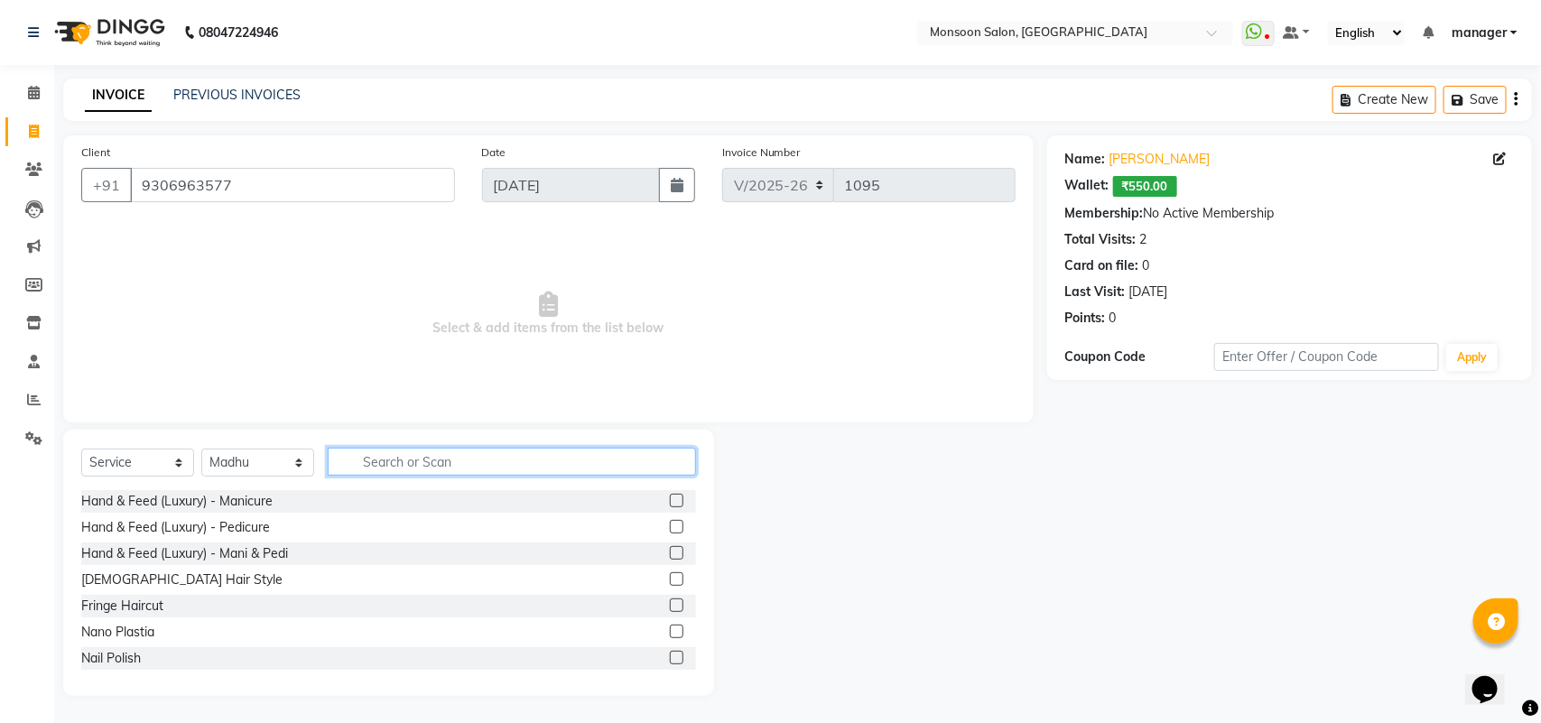
click at [402, 460] on input "text" at bounding box center [512, 462] width 368 height 28
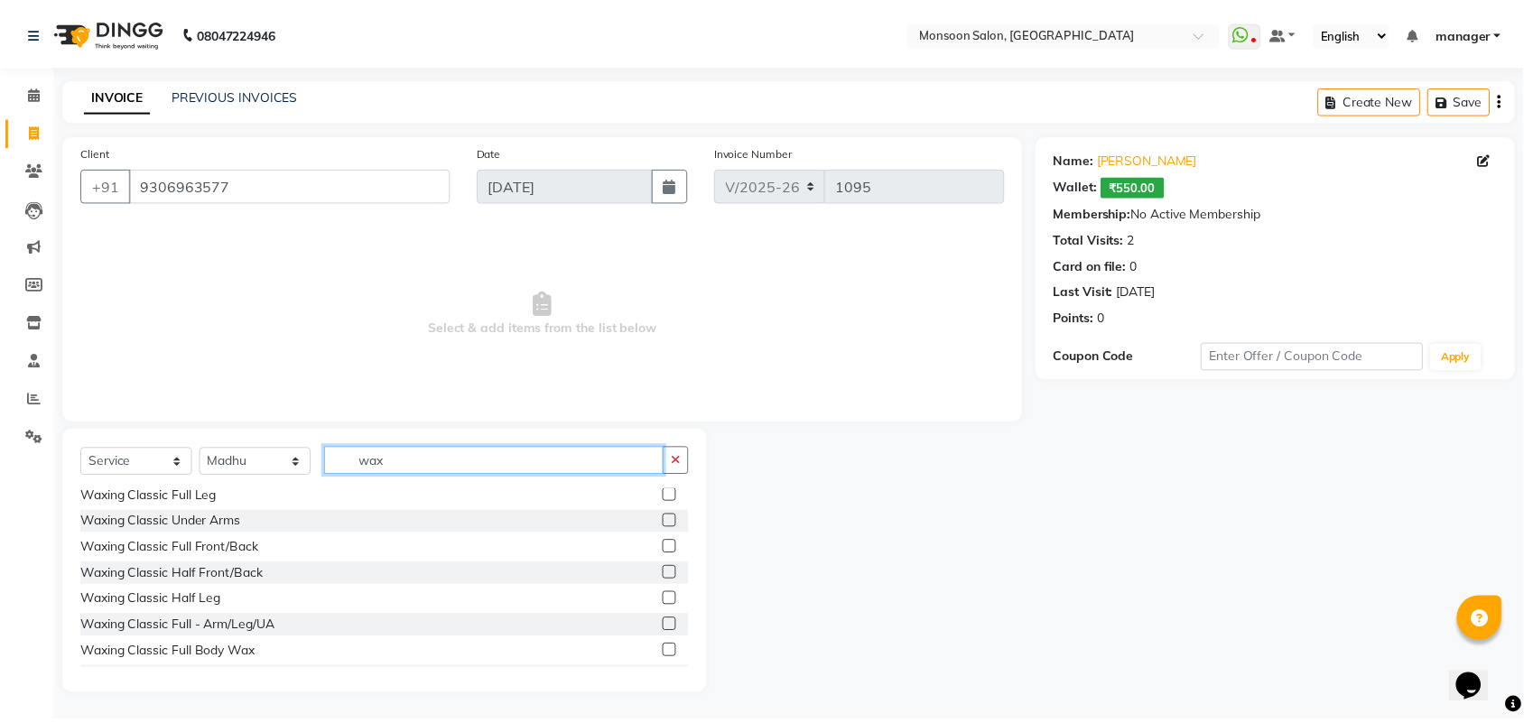
scroll to position [210, 0]
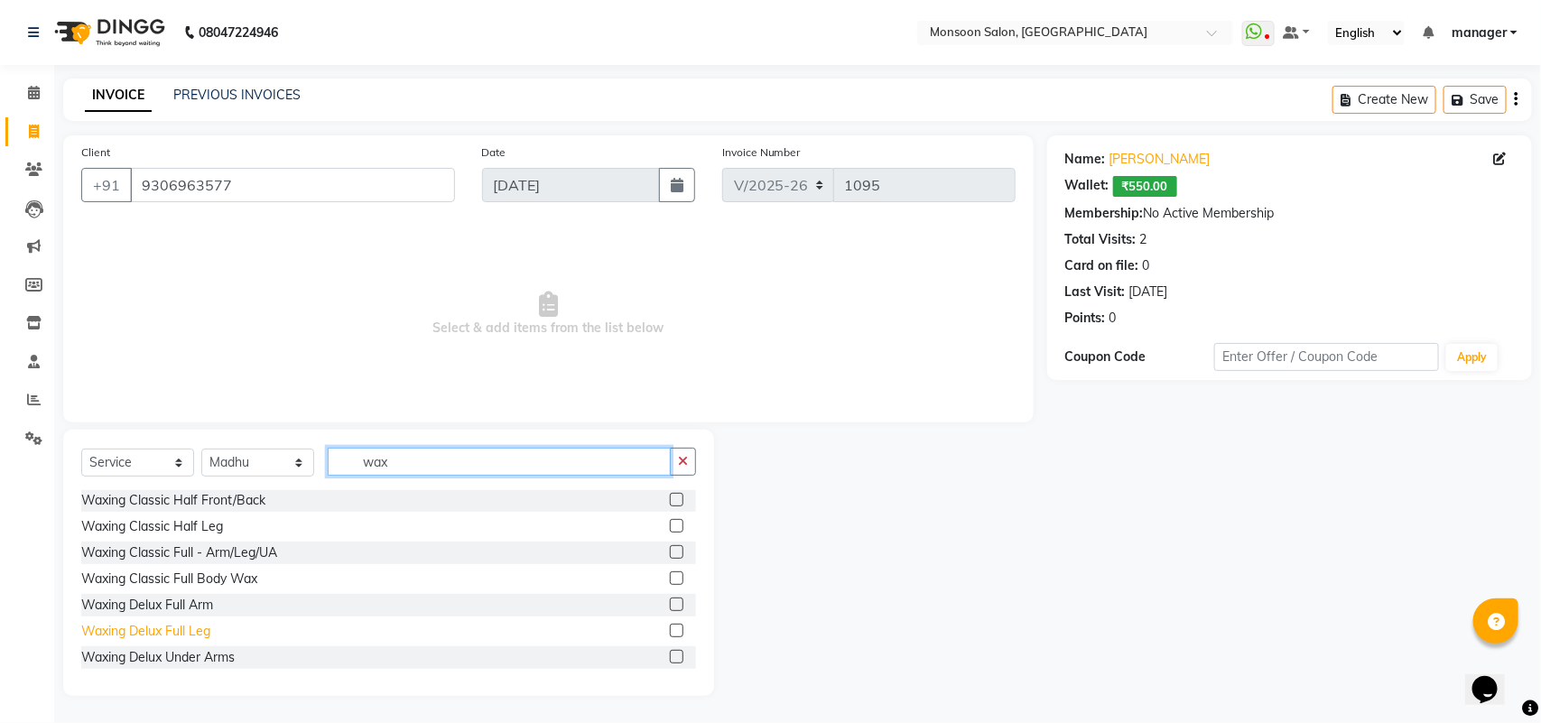
type input "wax"
click at [187, 630] on div "Waxing Delux Full Leg" at bounding box center [145, 631] width 129 height 19
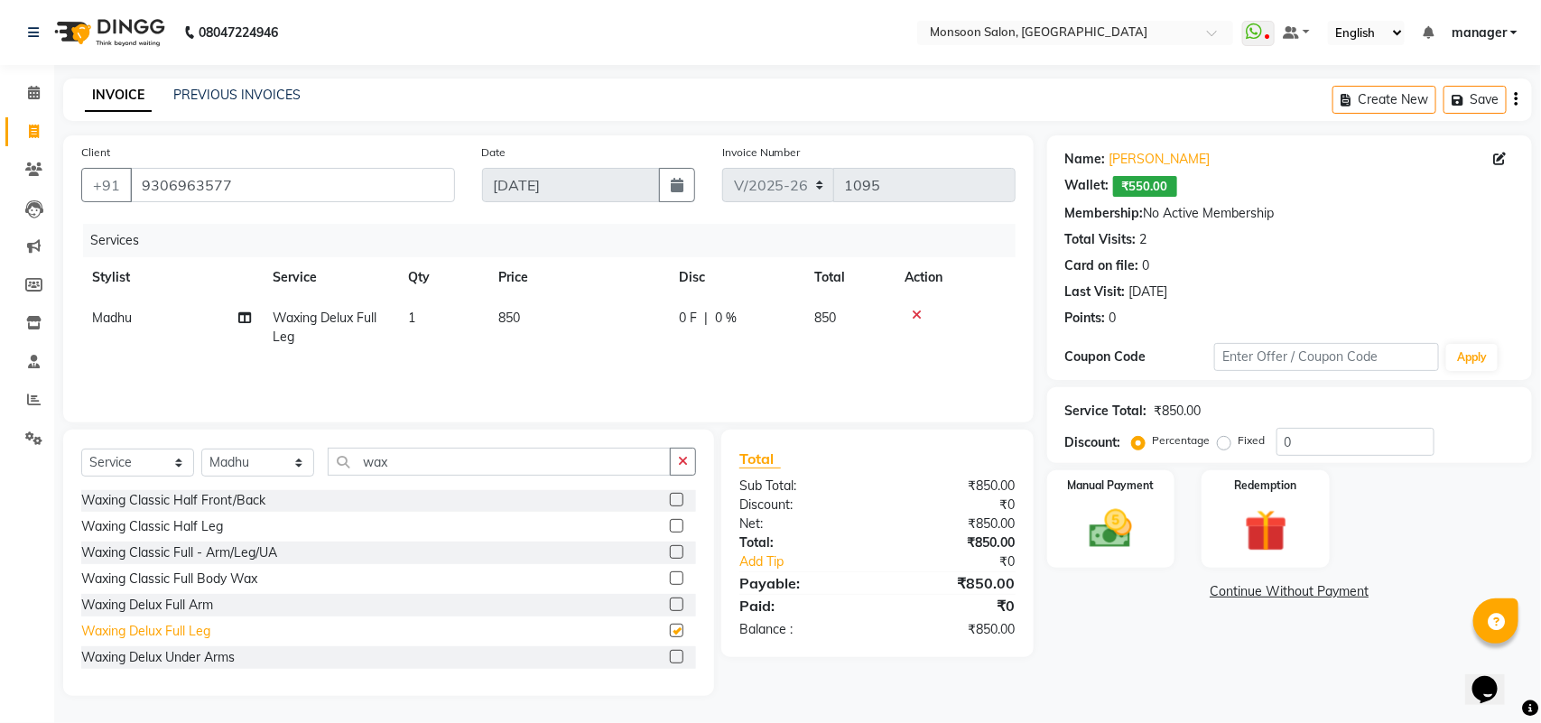
checkbox input "false"
click at [144, 602] on div "Waxing Delux Full Arm" at bounding box center [147, 605] width 132 height 19
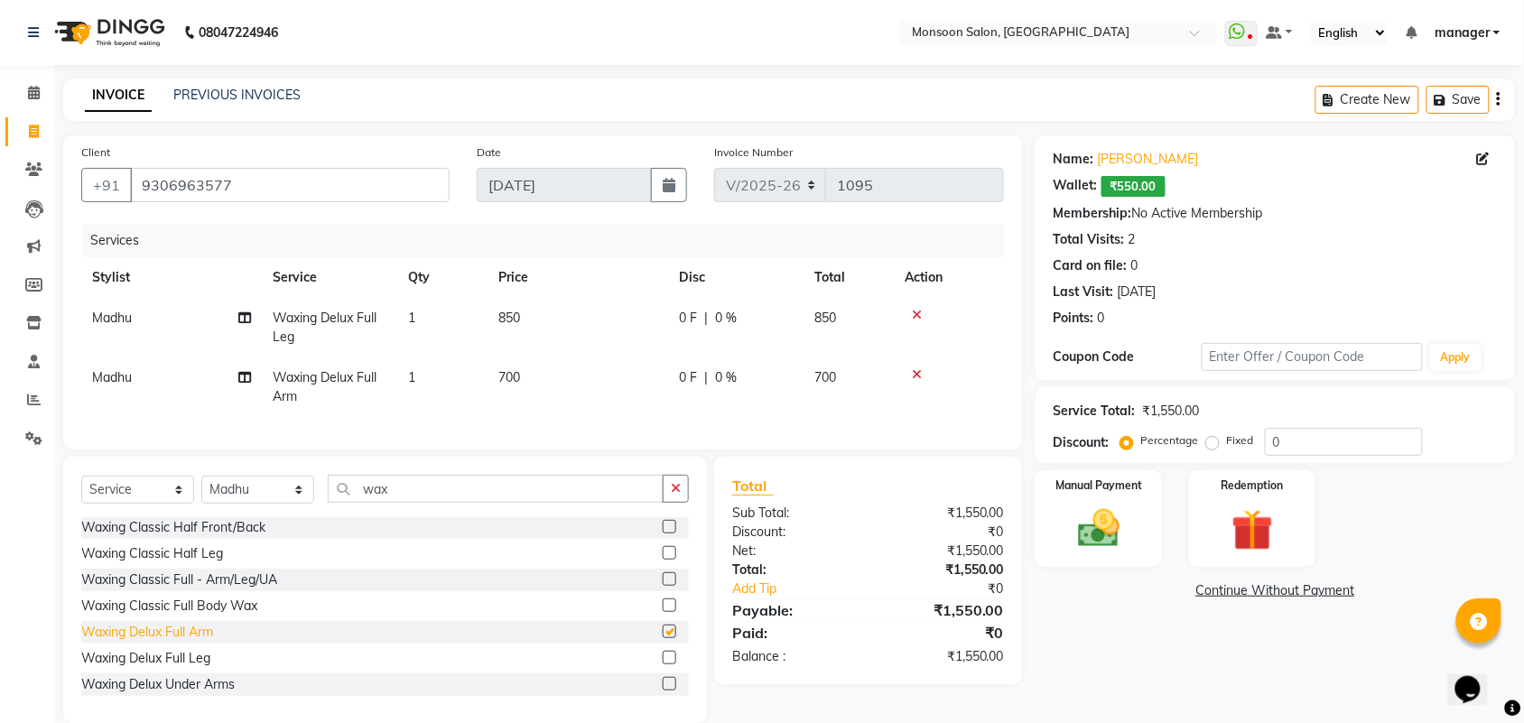
checkbox input "false"
click at [153, 694] on div "Waxing Delux Under Arms" at bounding box center [157, 684] width 153 height 19
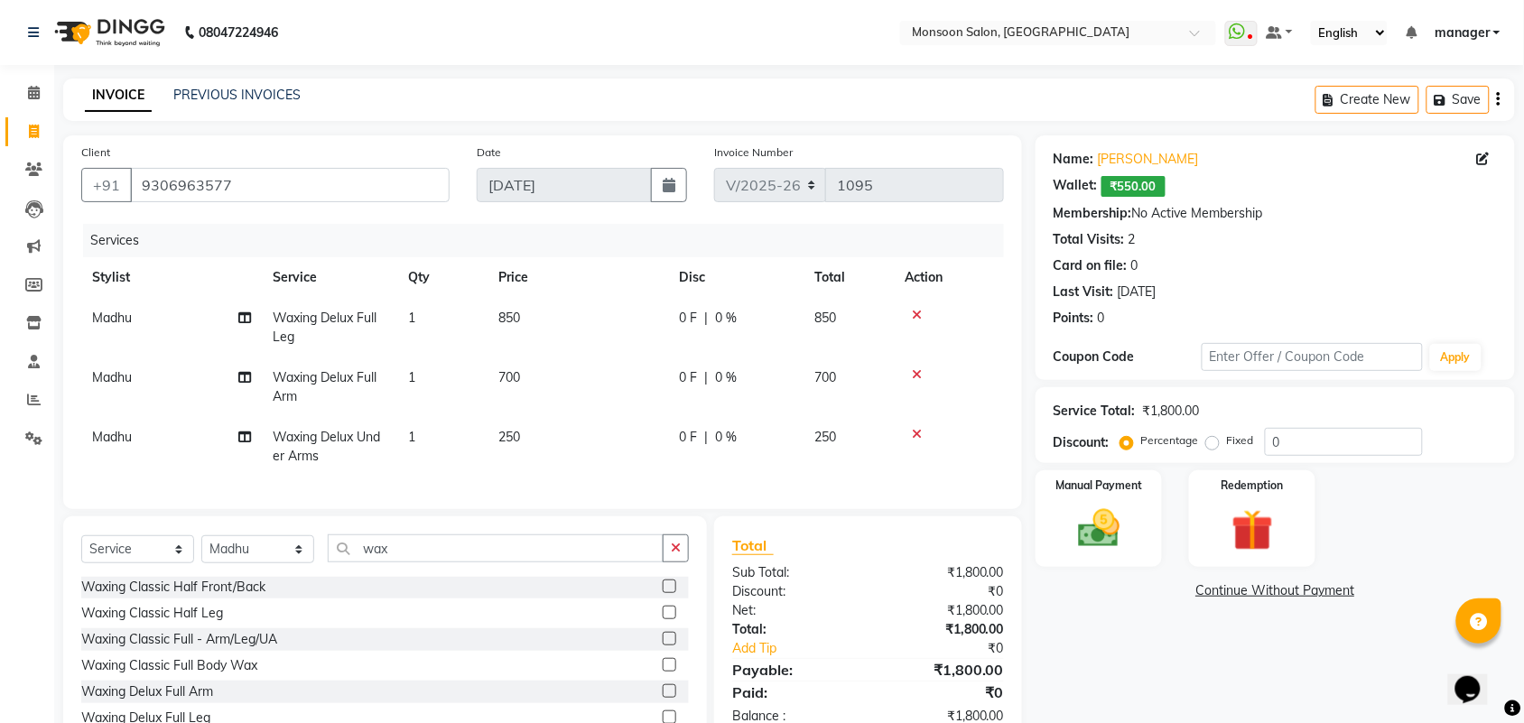
checkbox input "false"
click at [921, 316] on icon at bounding box center [917, 315] width 10 height 13
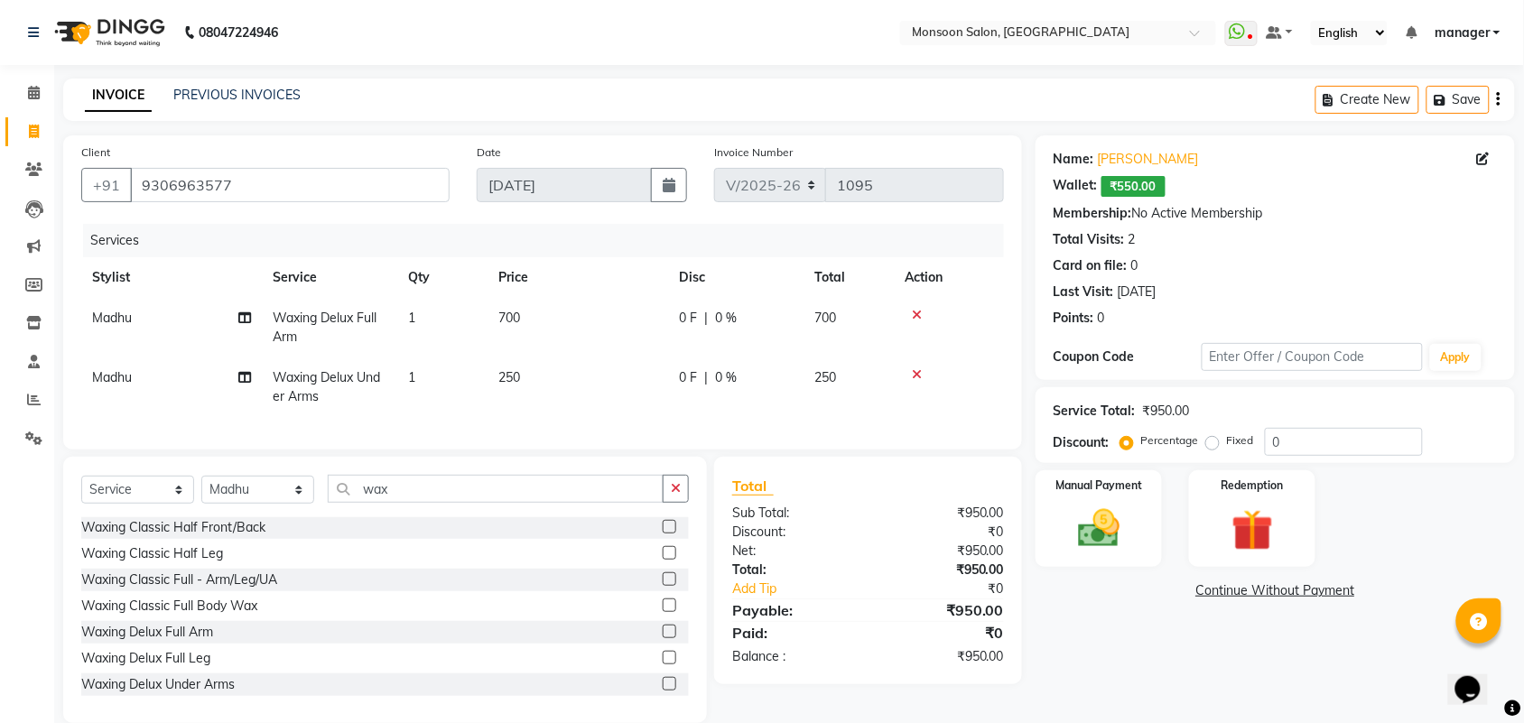
click at [684, 316] on span "0 F" at bounding box center [688, 318] width 18 height 19
select select "67758"
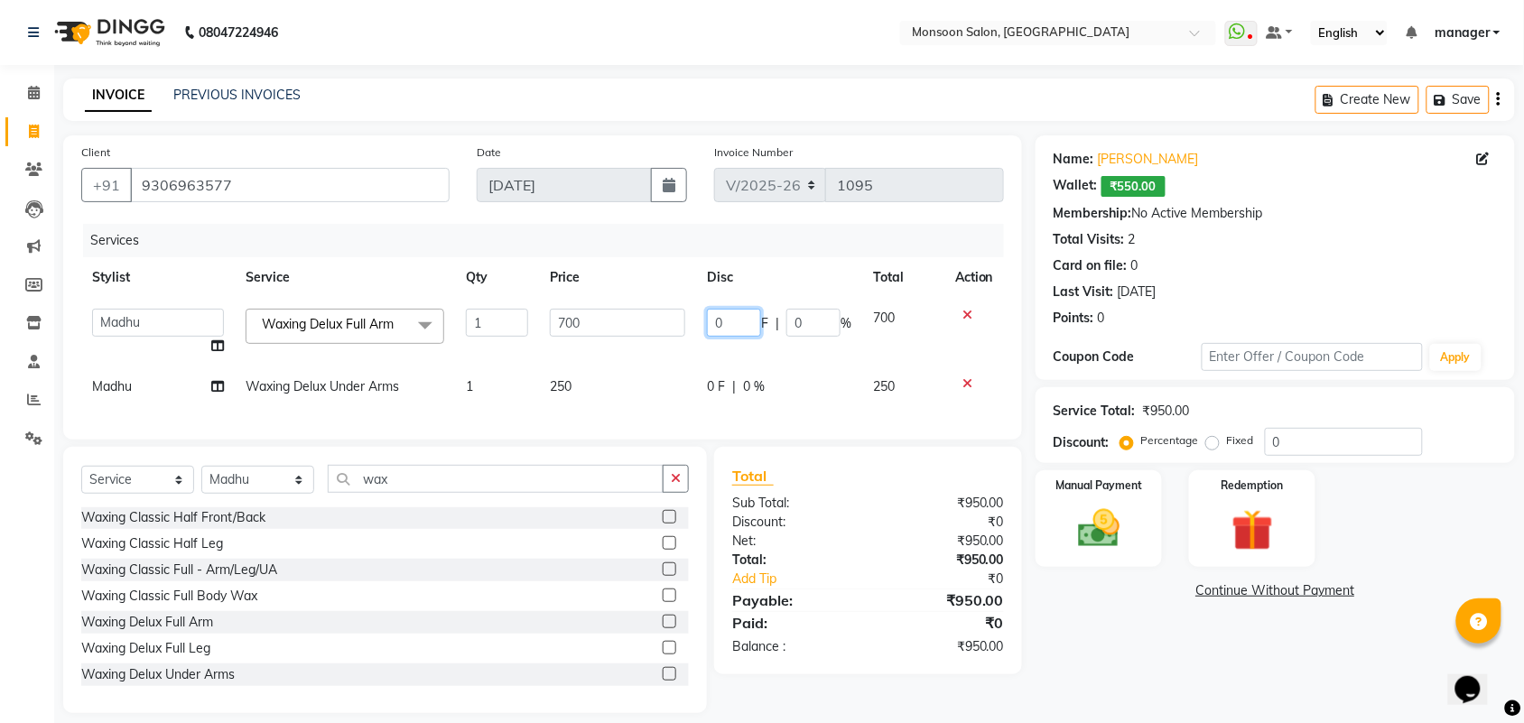
click at [732, 319] on input "0" at bounding box center [734, 323] width 54 height 28
type input "300"
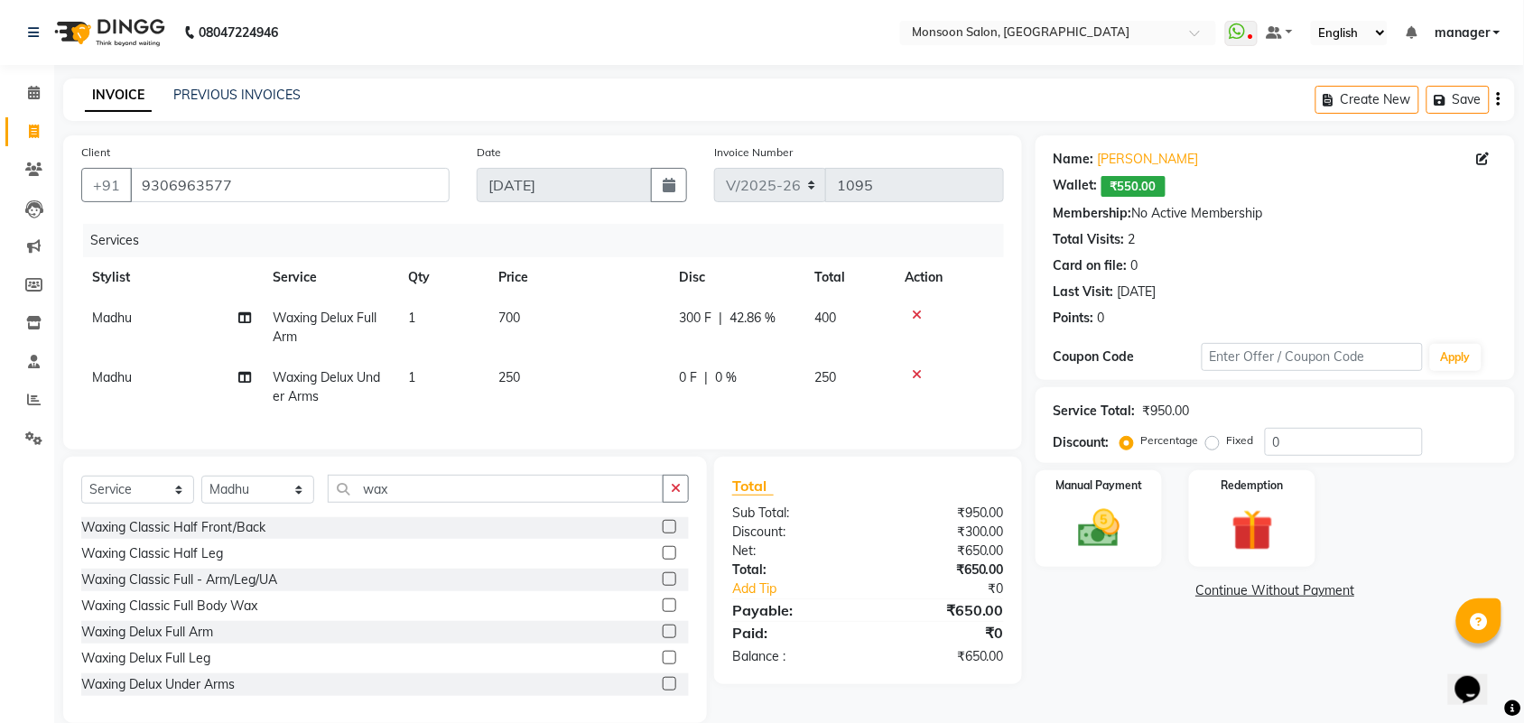
click at [721, 376] on td "0 F | 0 %" at bounding box center [735, 388] width 135 height 60
select select "67758"
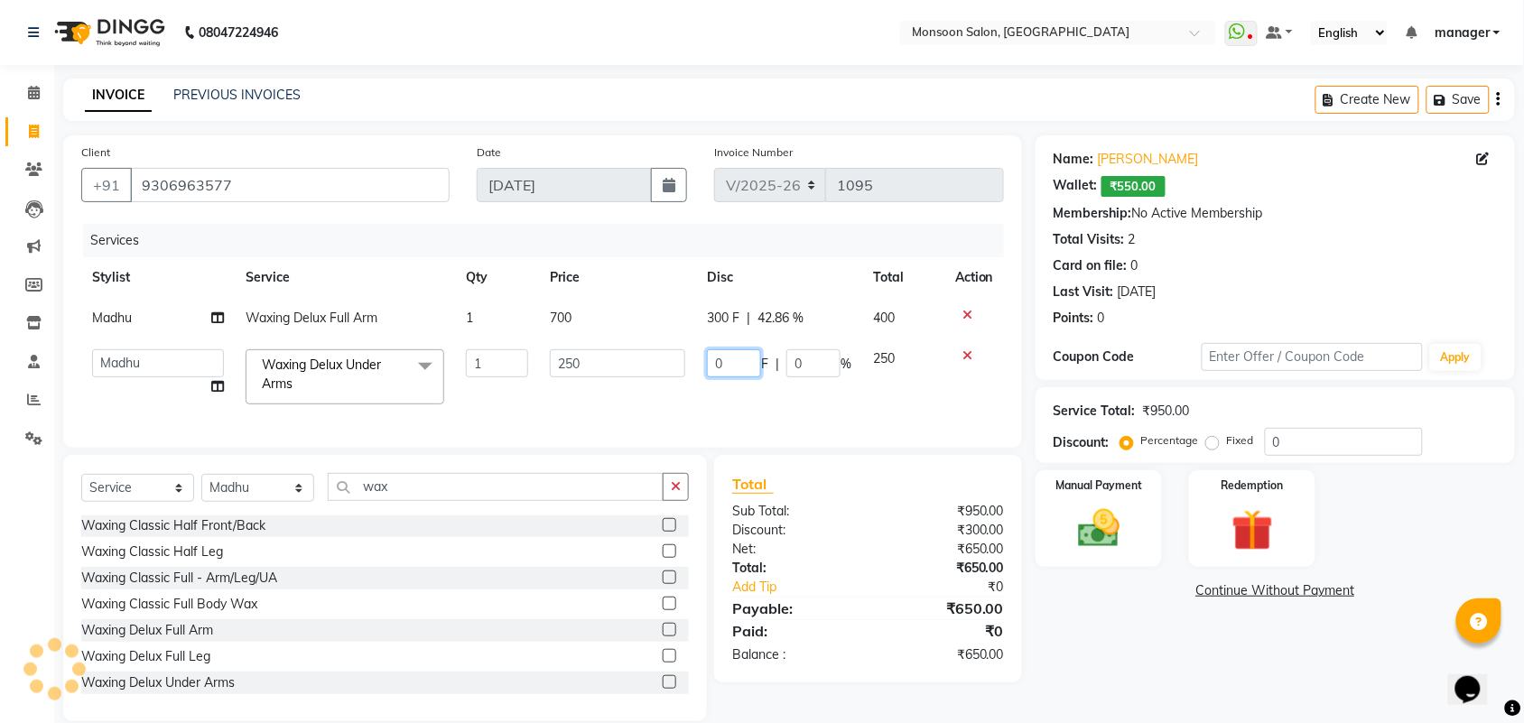
click at [729, 358] on input "0" at bounding box center [734, 363] width 54 height 28
type input "100"
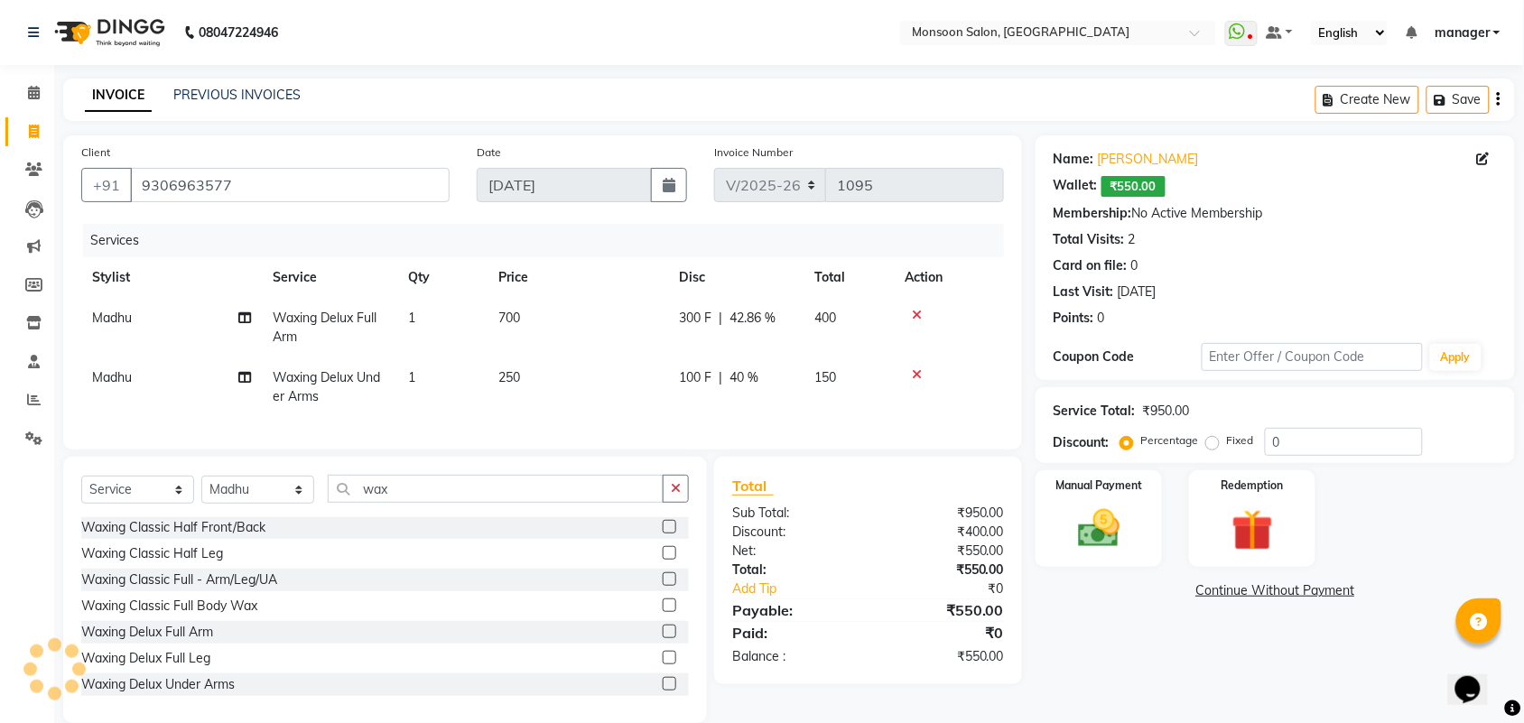
click at [1120, 652] on div "Name: [PERSON_NAME]: ₹550.00 Membership: No Active Membership Total Visits: 2 C…" at bounding box center [1282, 429] width 493 height 588
click at [1261, 522] on img at bounding box center [1252, 531] width 70 height 54
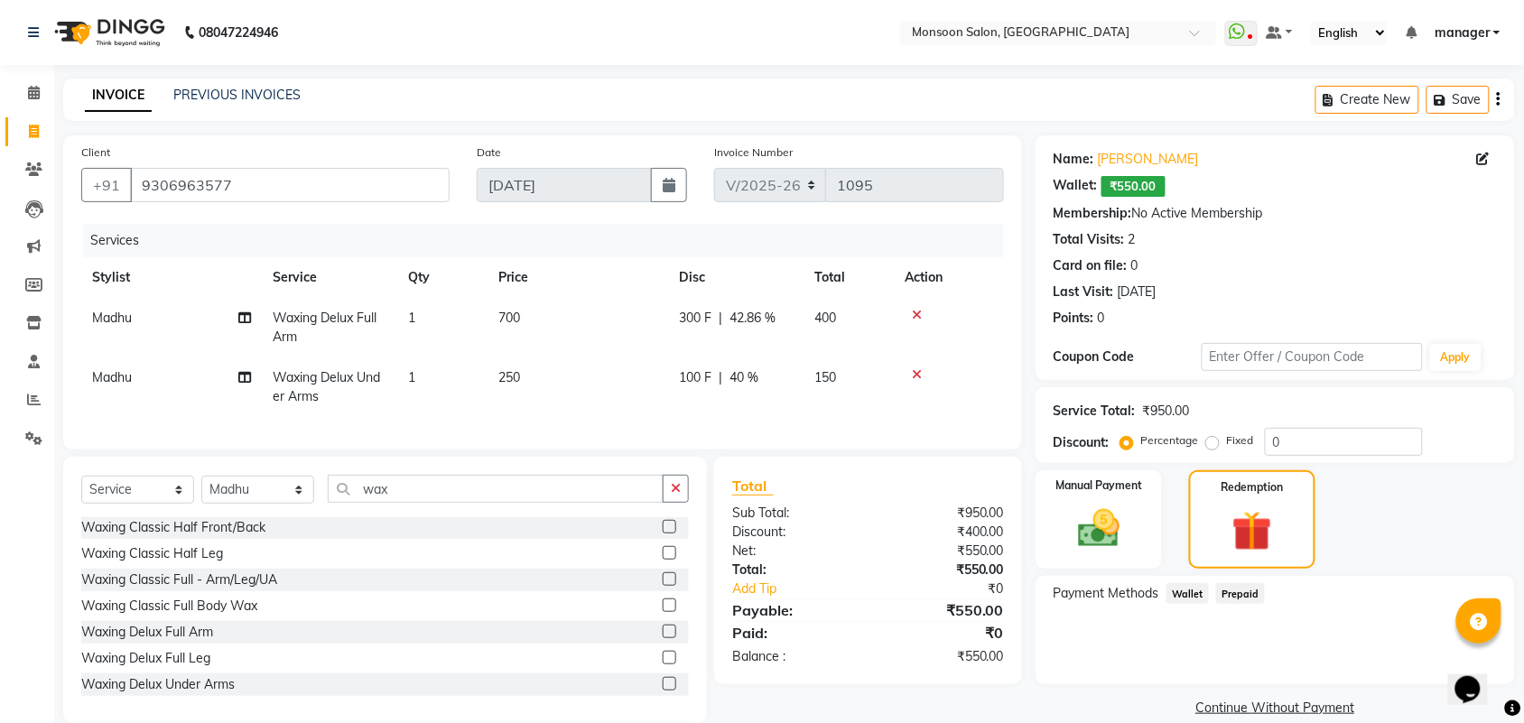
click at [1185, 593] on span "Wallet" at bounding box center [1188, 593] width 42 height 21
click at [1383, 718] on button "Add Payment" at bounding box center [1354, 722] width 286 height 28
click at [1375, 712] on button "Add Payment" at bounding box center [1354, 722] width 286 height 28
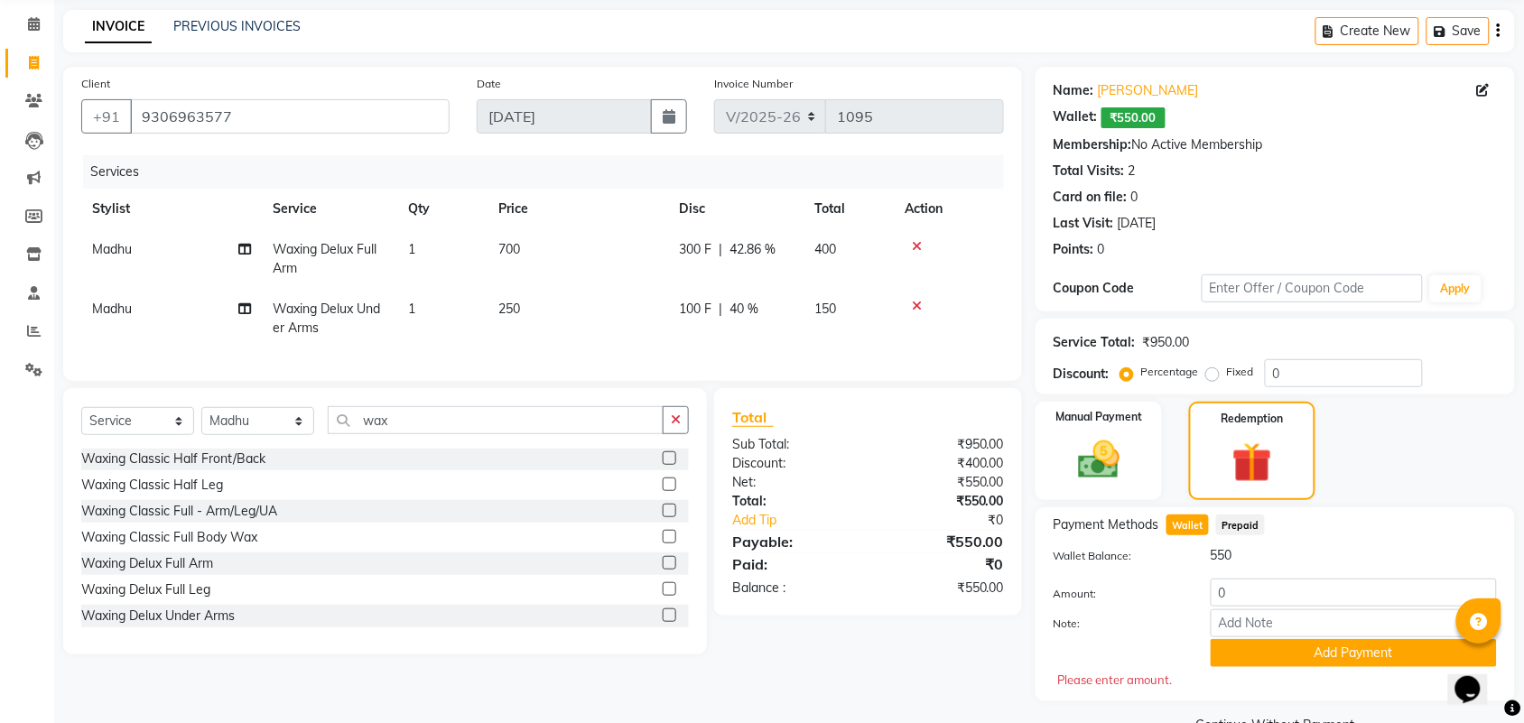
scroll to position [90, 0]
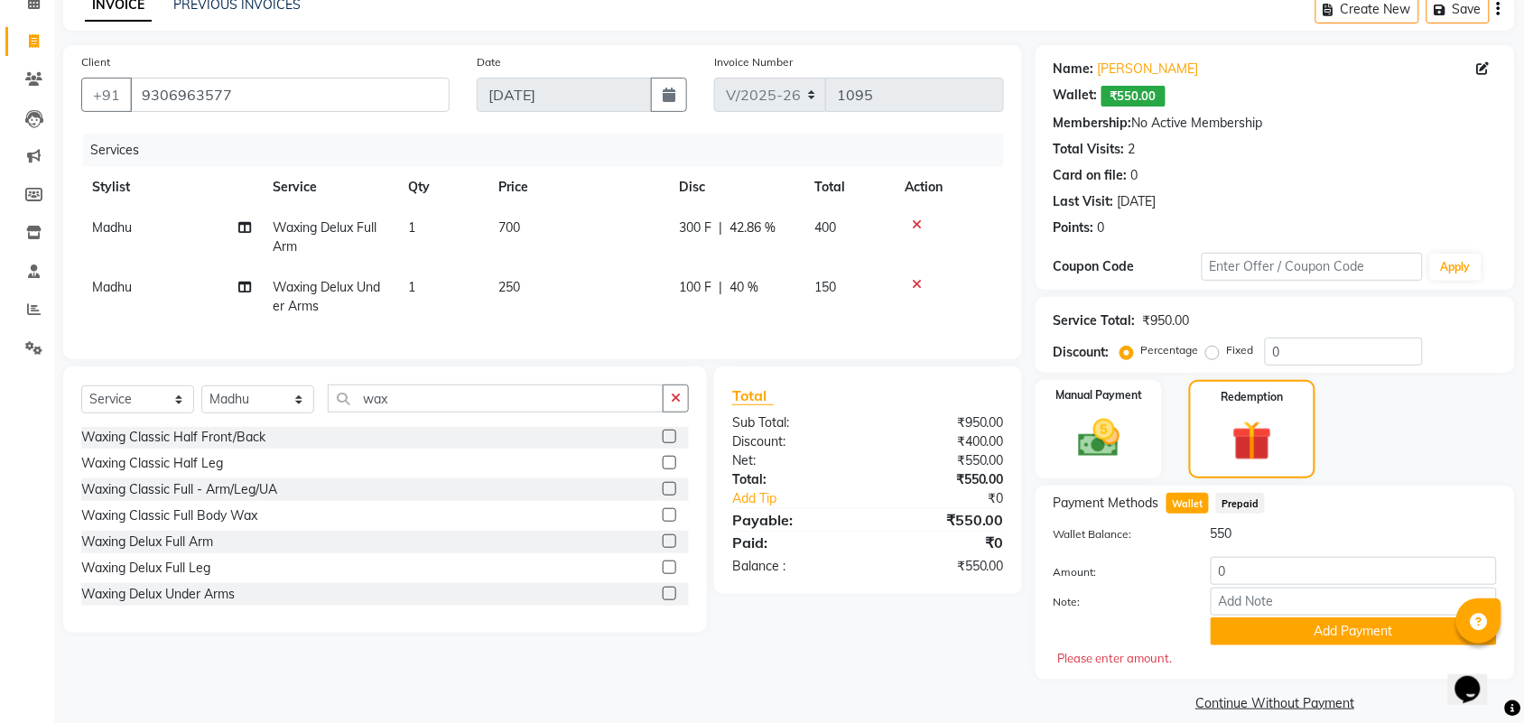
click at [1188, 503] on span "Wallet" at bounding box center [1188, 503] width 42 height 21
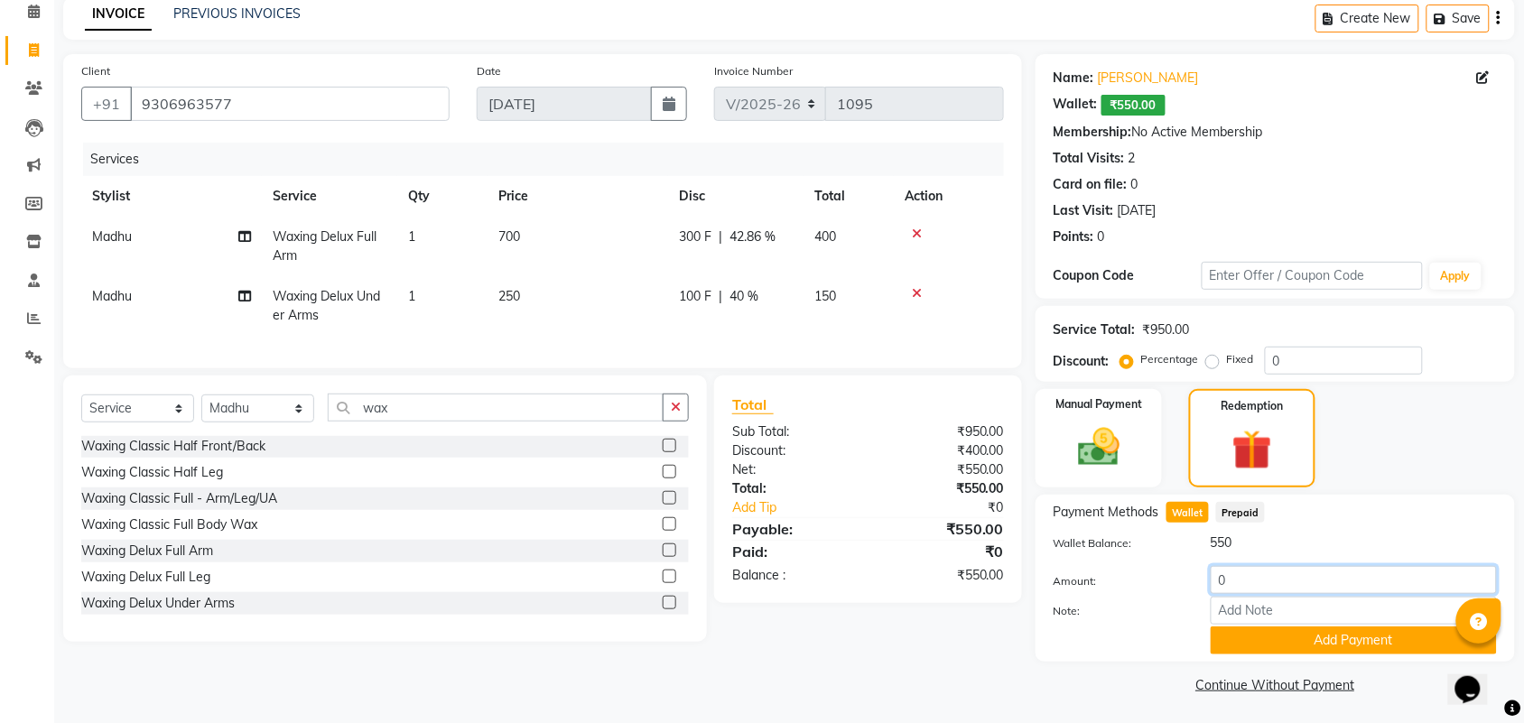
click at [1243, 578] on input "0" at bounding box center [1354, 580] width 286 height 28
click at [1362, 637] on button "Add Payment" at bounding box center [1354, 641] width 286 height 28
click at [1234, 580] on input "0" at bounding box center [1354, 580] width 286 height 28
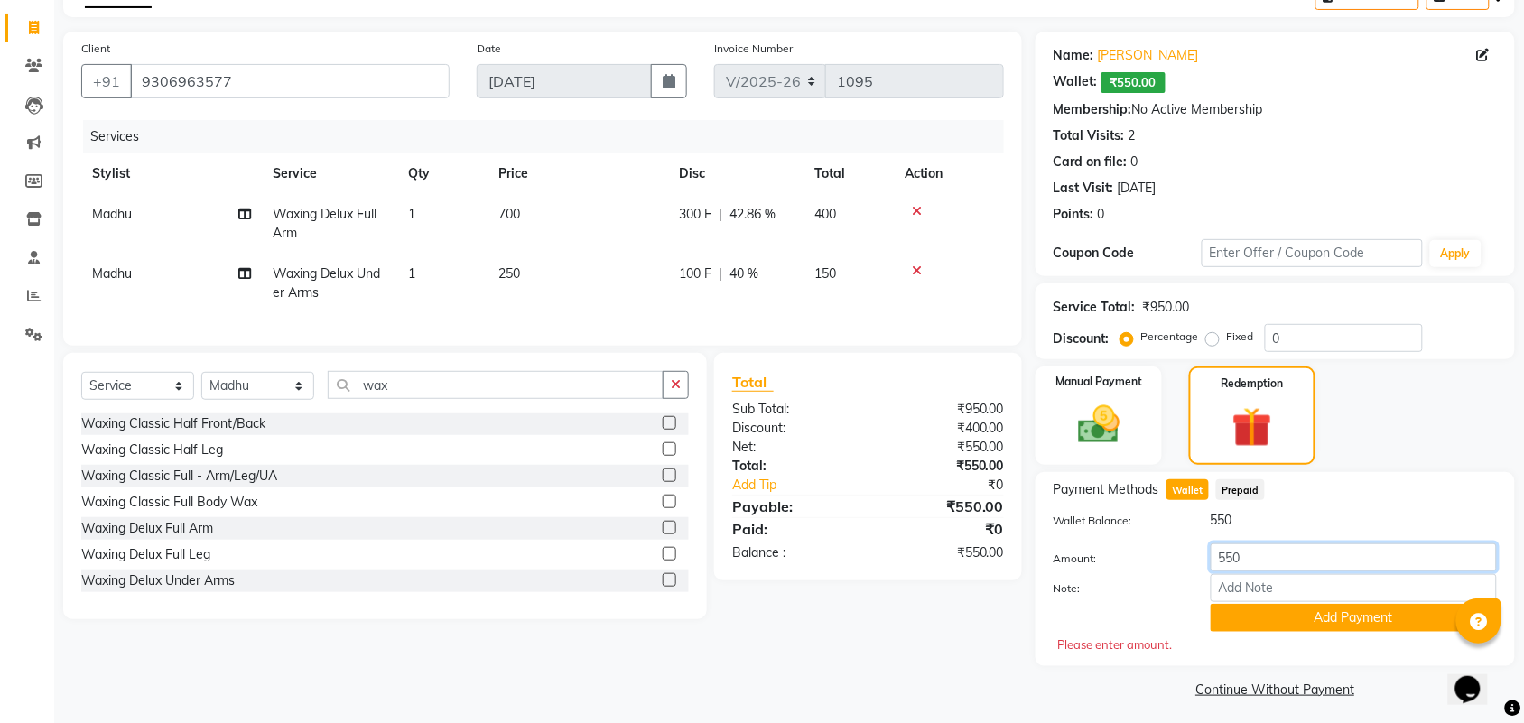
scroll to position [108, 0]
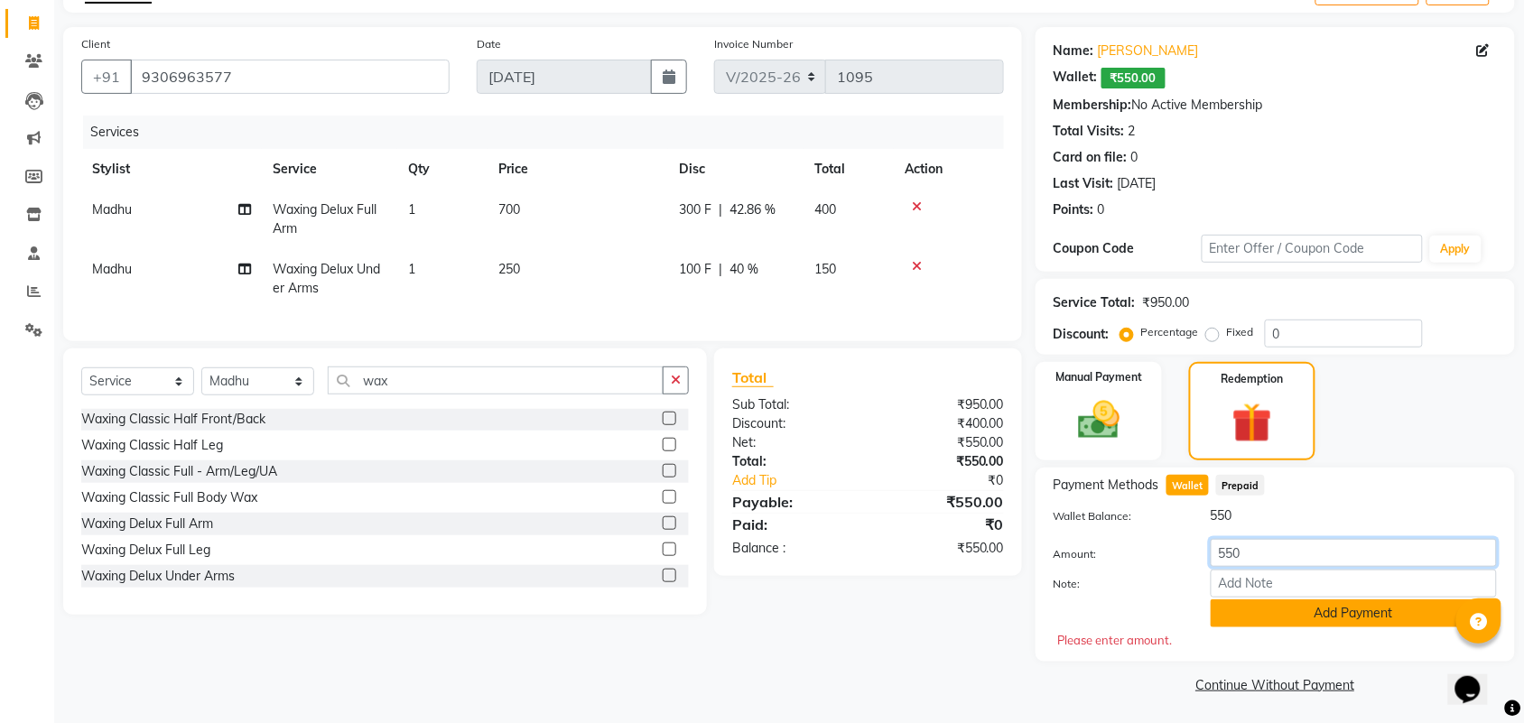
type input "550"
click at [1379, 609] on button "Add Payment" at bounding box center [1354, 614] width 286 height 28
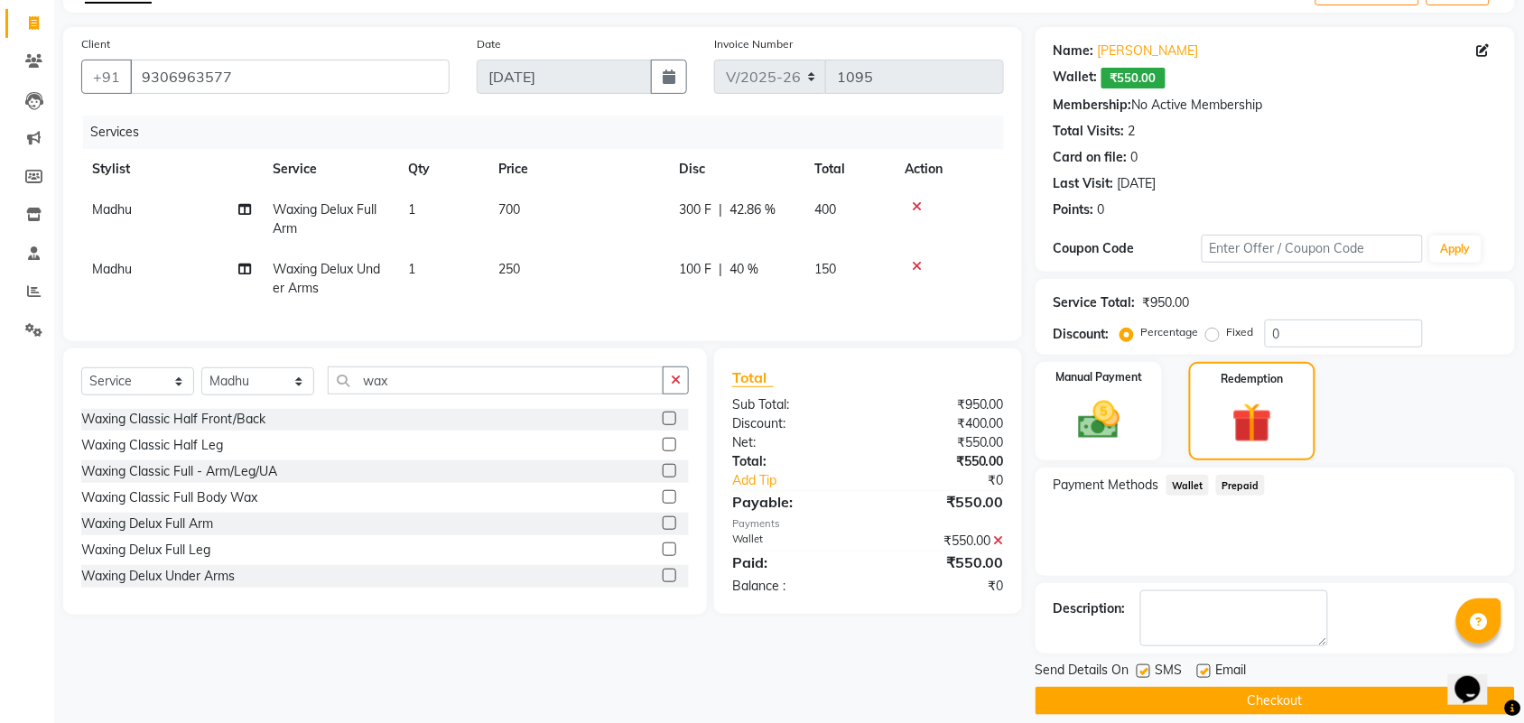
click at [1289, 695] on button "Checkout" at bounding box center [1275, 701] width 479 height 28
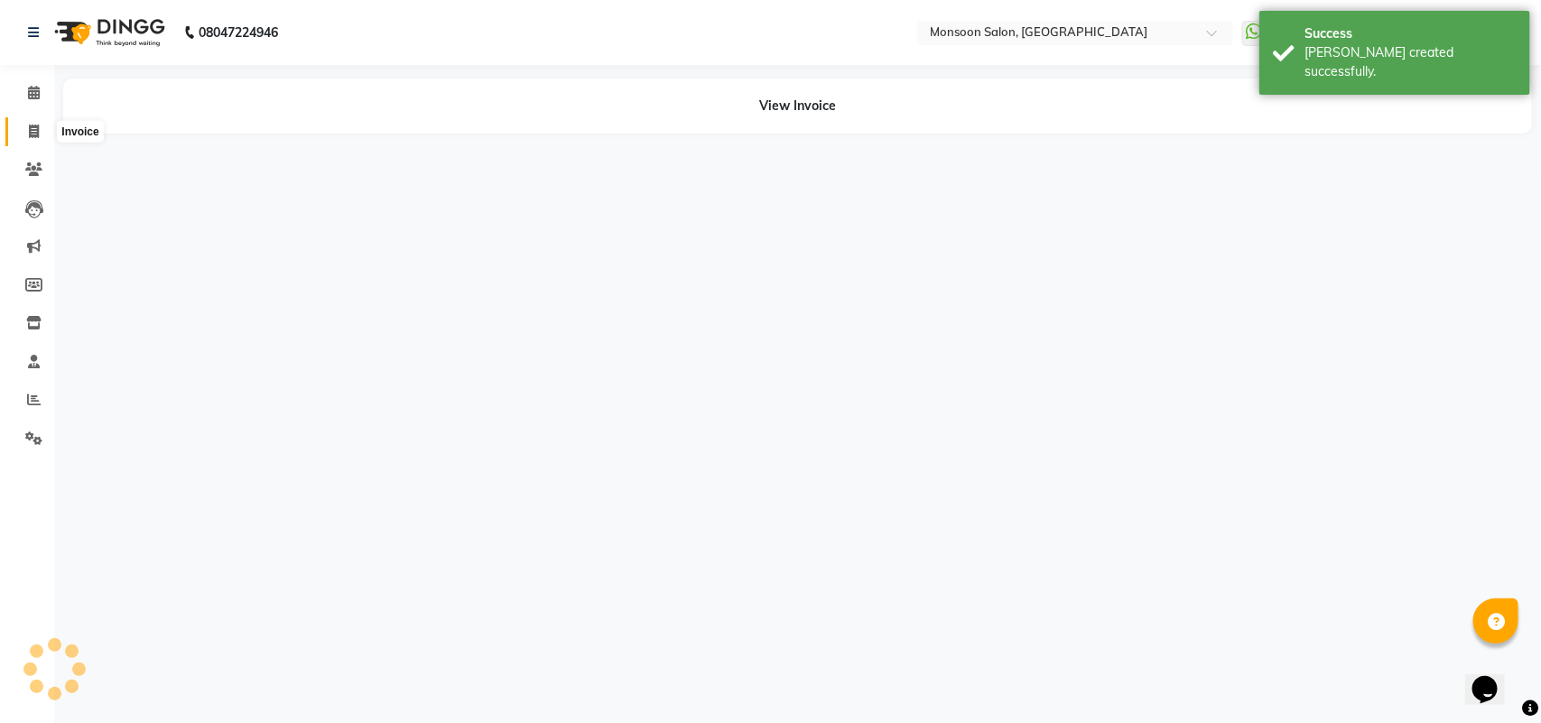
click at [33, 127] on icon at bounding box center [34, 132] width 10 height 14
select select "service"
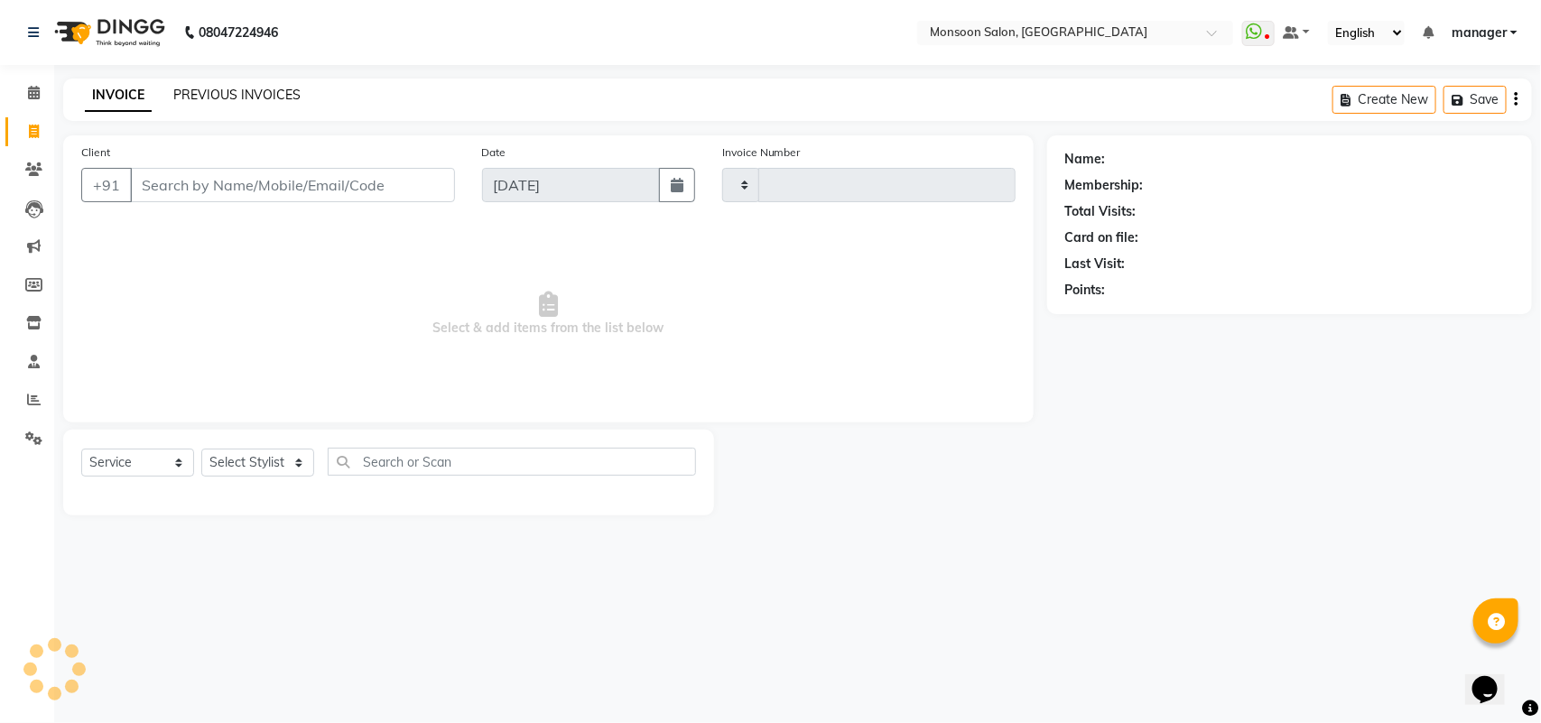
click at [228, 97] on link "PREVIOUS INVOICES" at bounding box center [236, 95] width 127 height 16
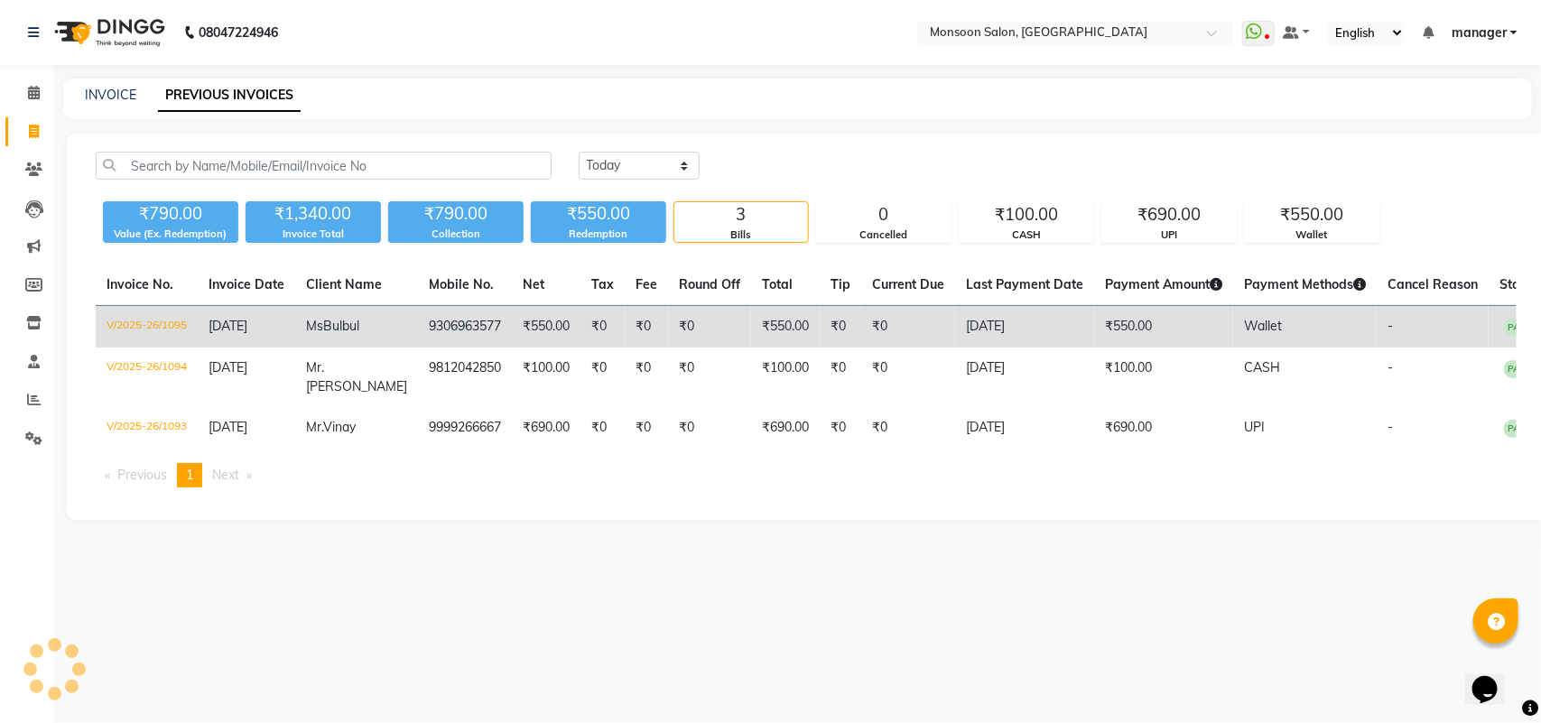
click at [344, 335] on td "[PERSON_NAME]" at bounding box center [356, 327] width 123 height 42
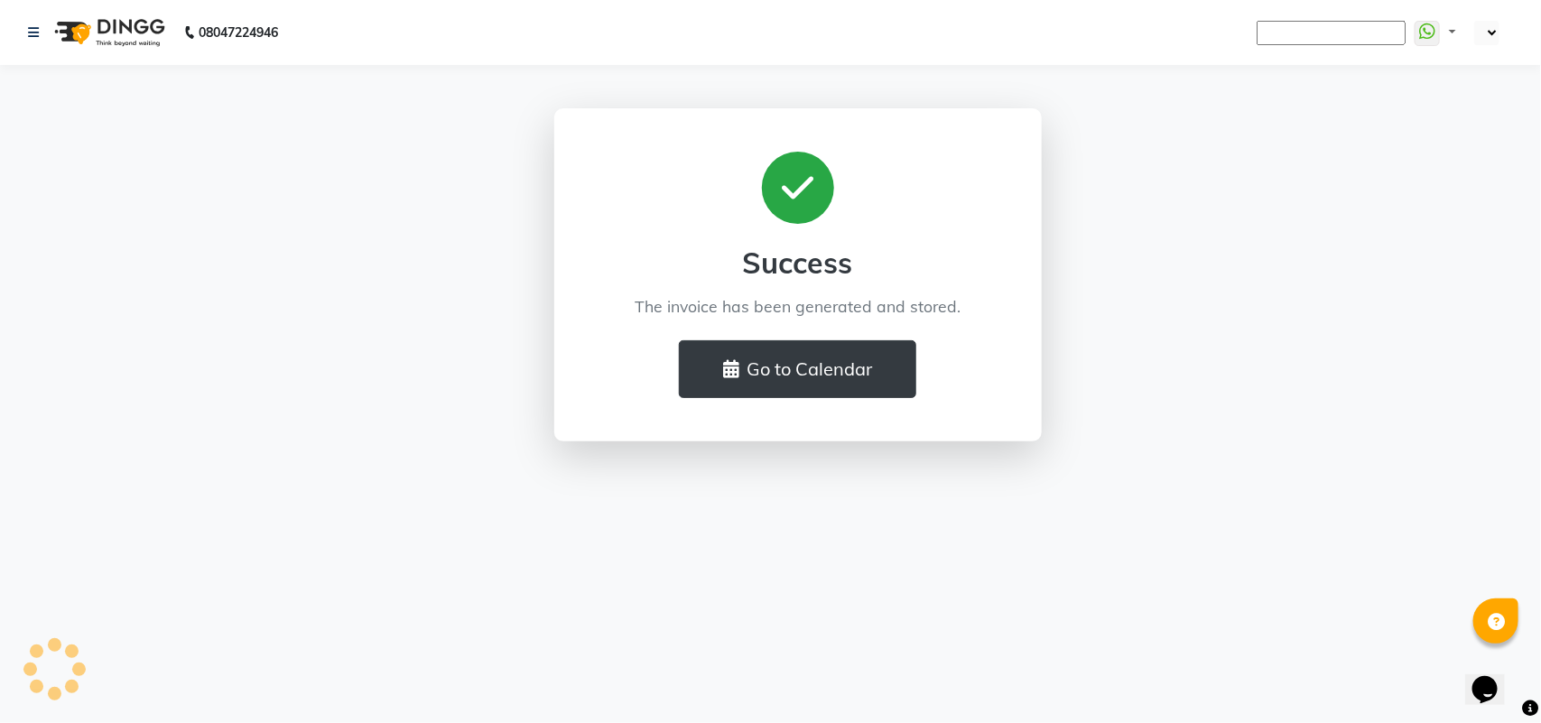
click at [176, 330] on main "Success The invoice has been generated and stored. Go to Calendar" at bounding box center [797, 288] width 1487 height 360
click at [32, 26] on icon at bounding box center [33, 32] width 11 height 13
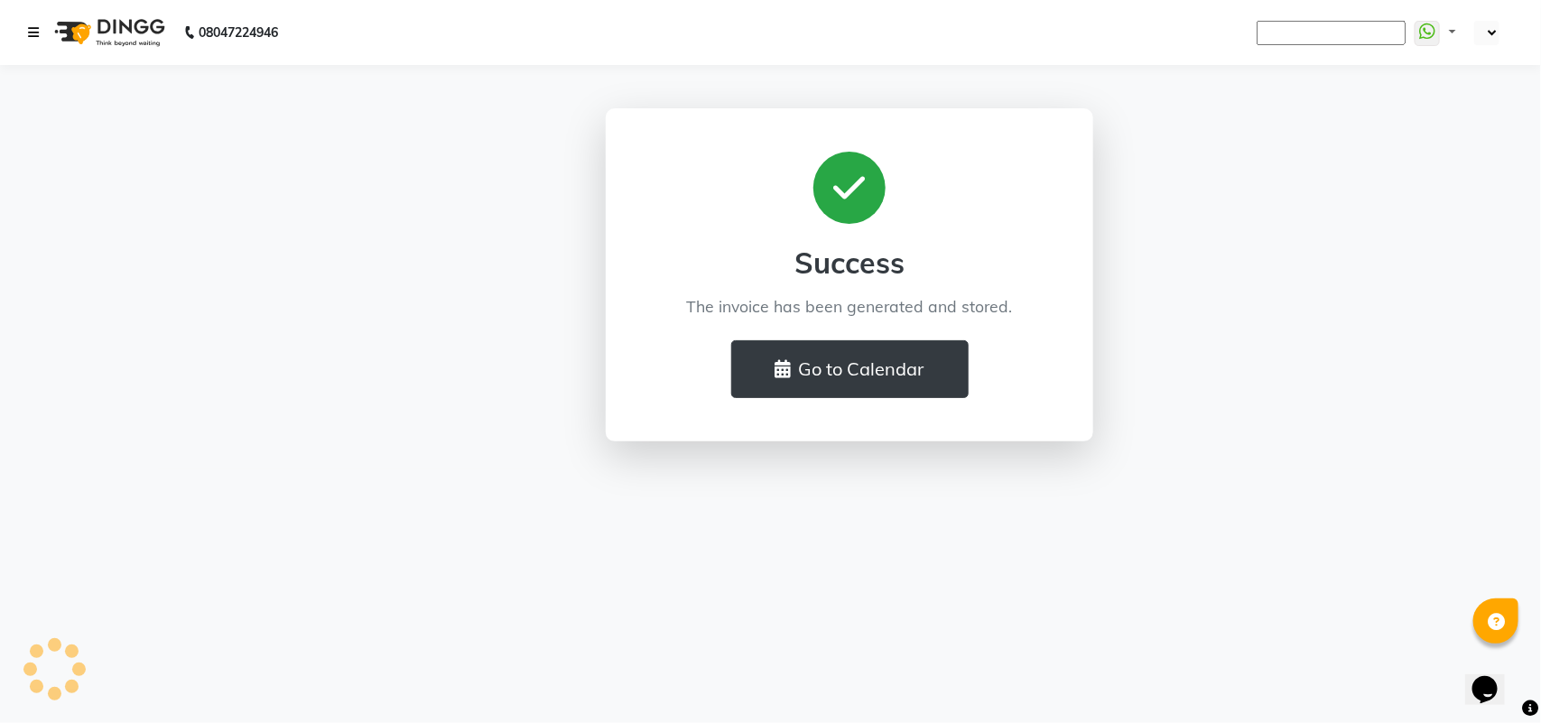
click at [42, 32] on link at bounding box center [37, 32] width 18 height 51
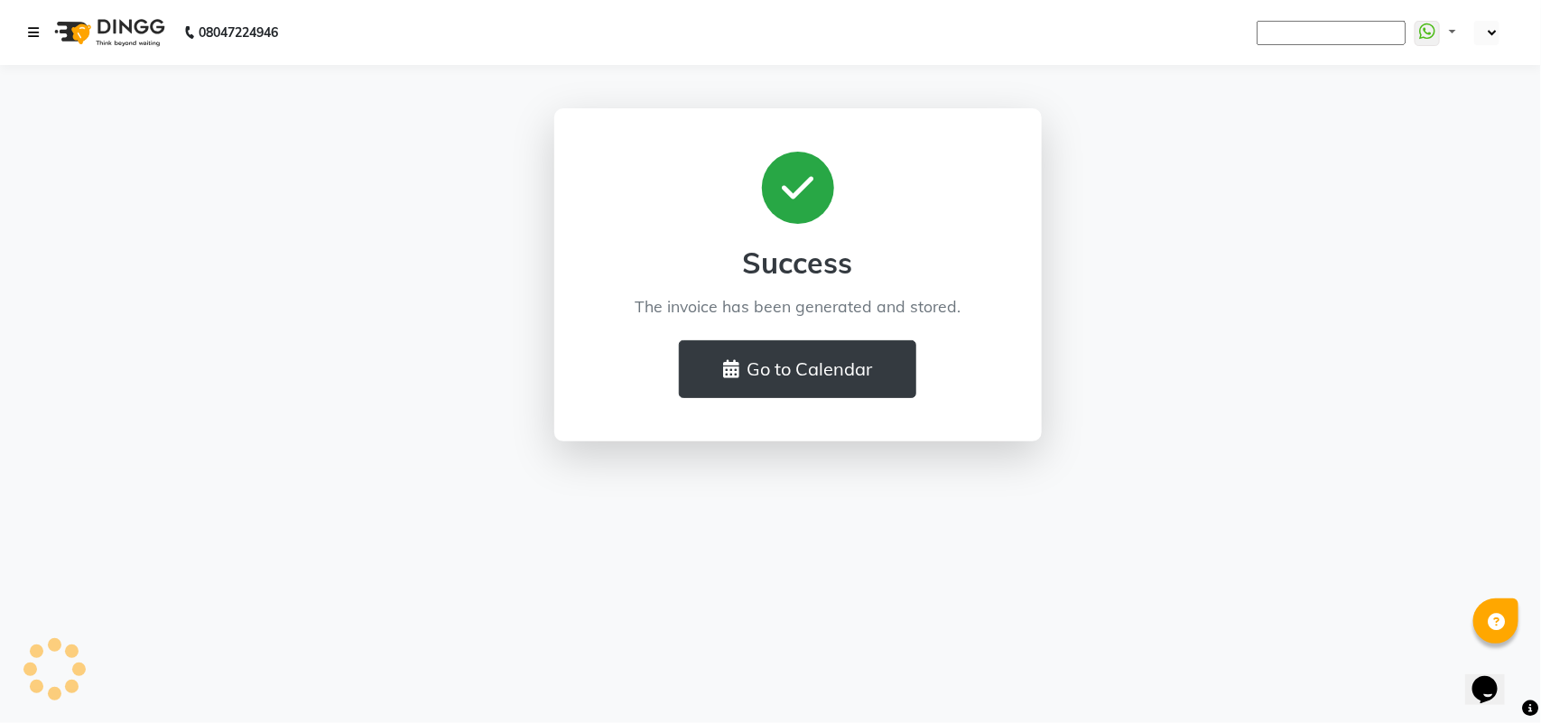
click at [30, 32] on icon at bounding box center [33, 32] width 11 height 13
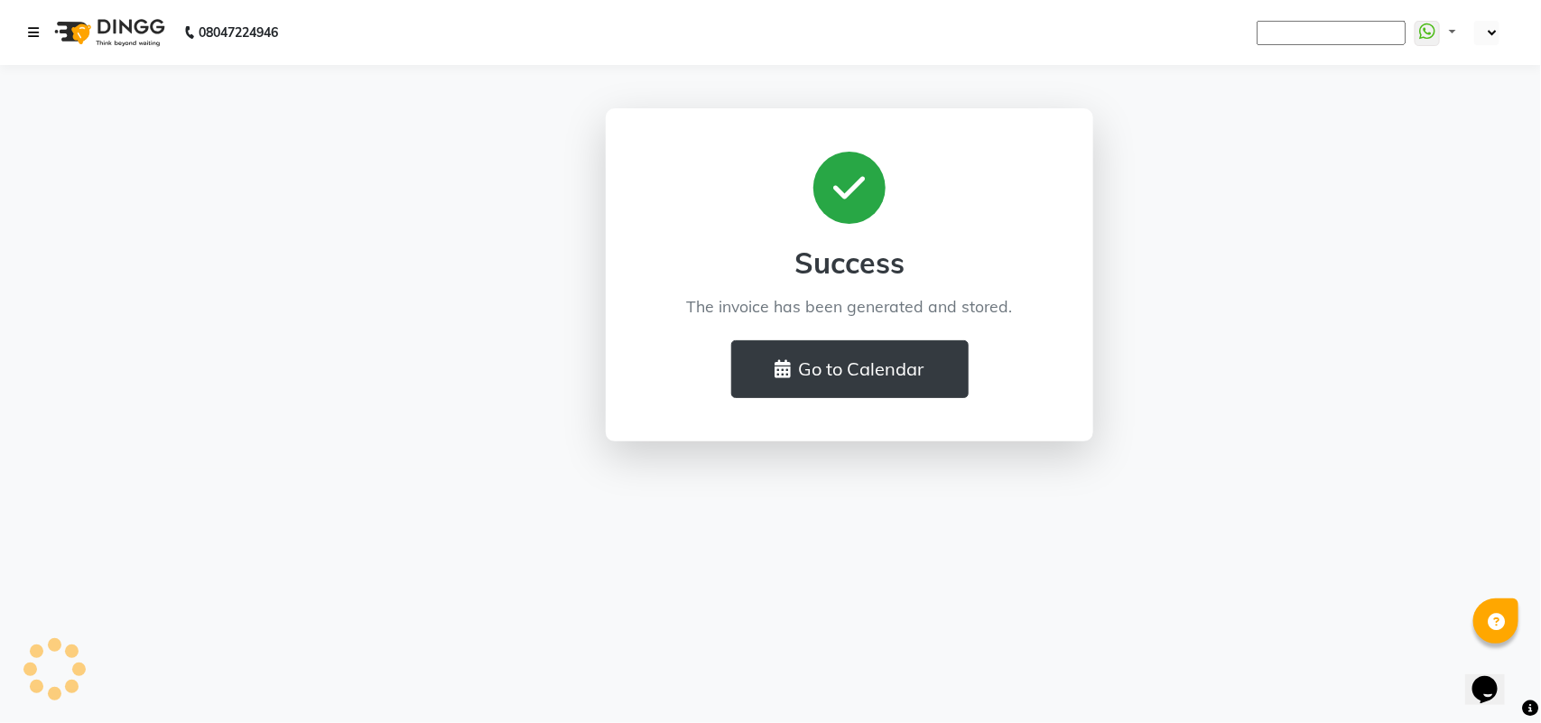
click at [28, 32] on icon at bounding box center [33, 32] width 11 height 13
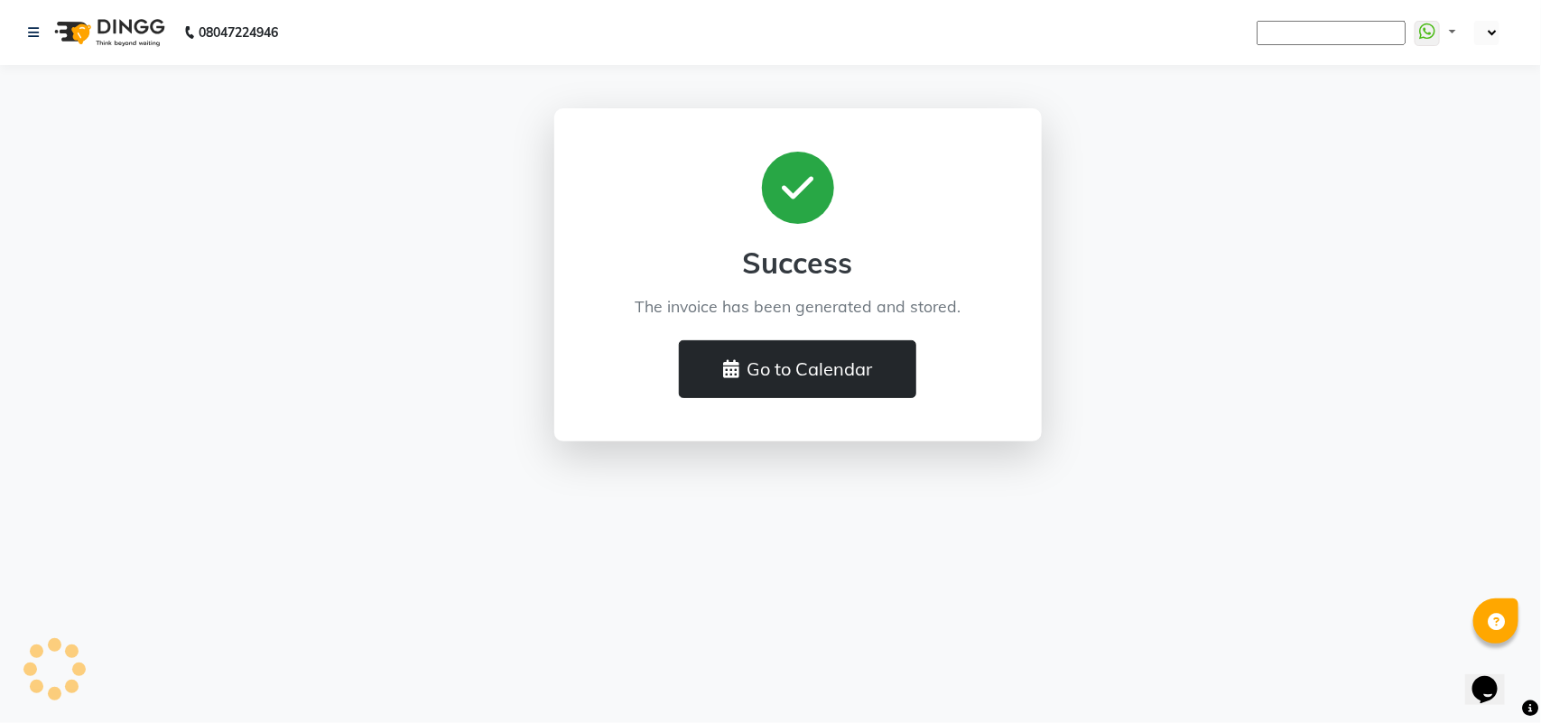
click at [797, 370] on button "Go to Calendar" at bounding box center [797, 369] width 237 height 58
click at [724, 367] on icon at bounding box center [731, 369] width 16 height 18
